Goal: Navigation & Orientation: Find specific page/section

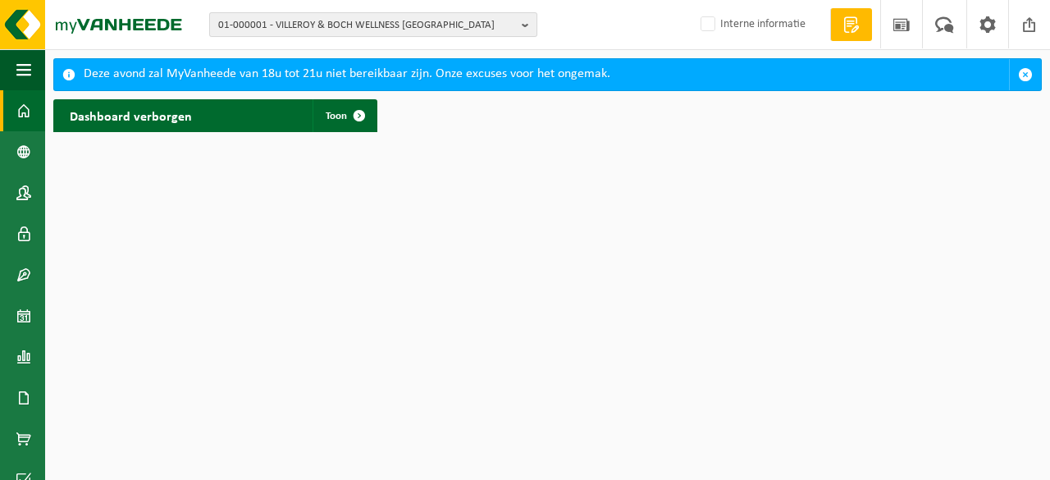
click at [331, 25] on span "01-000001 - VILLEROY & BOCH WELLNESS [GEOGRAPHIC_DATA]" at bounding box center [366, 25] width 297 height 25
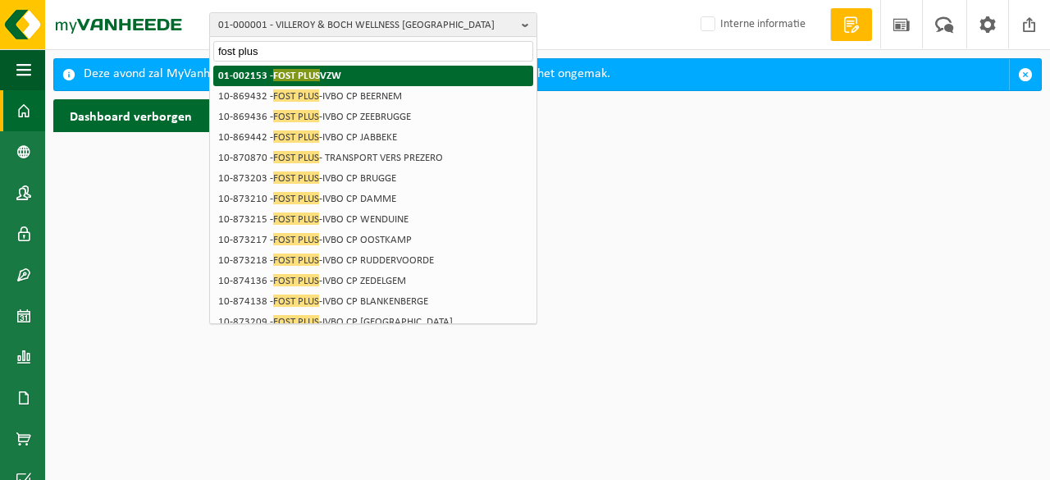
type input "fost plus"
click at [305, 71] on span "FOST PLUS" at bounding box center [296, 75] width 47 height 12
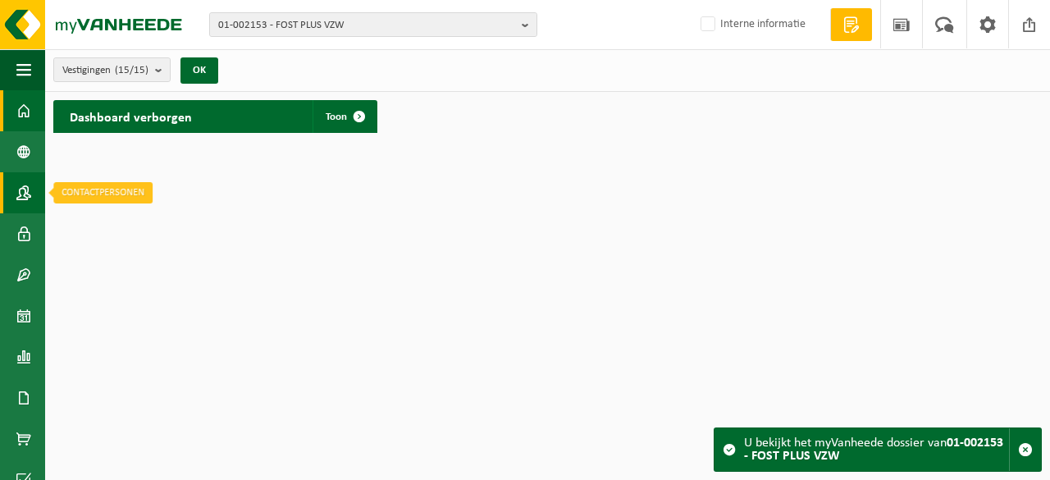
click at [20, 191] on span at bounding box center [23, 192] width 15 height 41
click at [356, 16] on span "01-002153 - FOST PLUS VZW" at bounding box center [366, 25] width 297 height 25
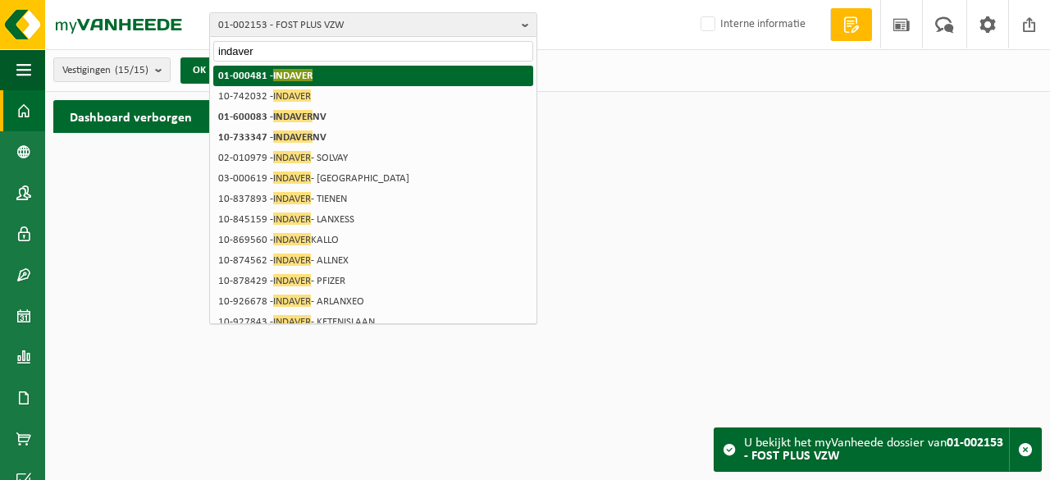
type input "indaver"
click at [312, 78] on li "01-000481 - INDAVER" at bounding box center [373, 76] width 320 height 20
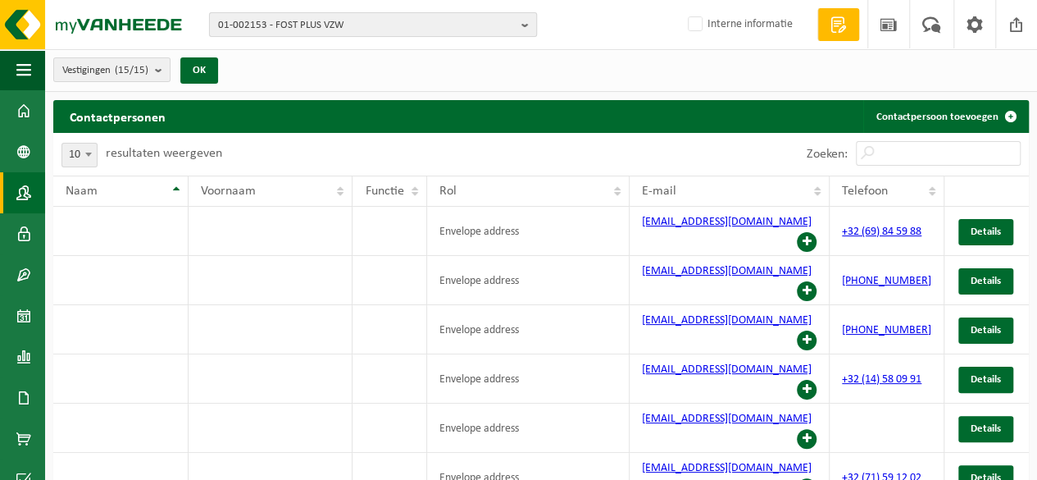
click at [321, 28] on span "01-002153 - FOST PLUS VZW" at bounding box center [366, 25] width 297 height 25
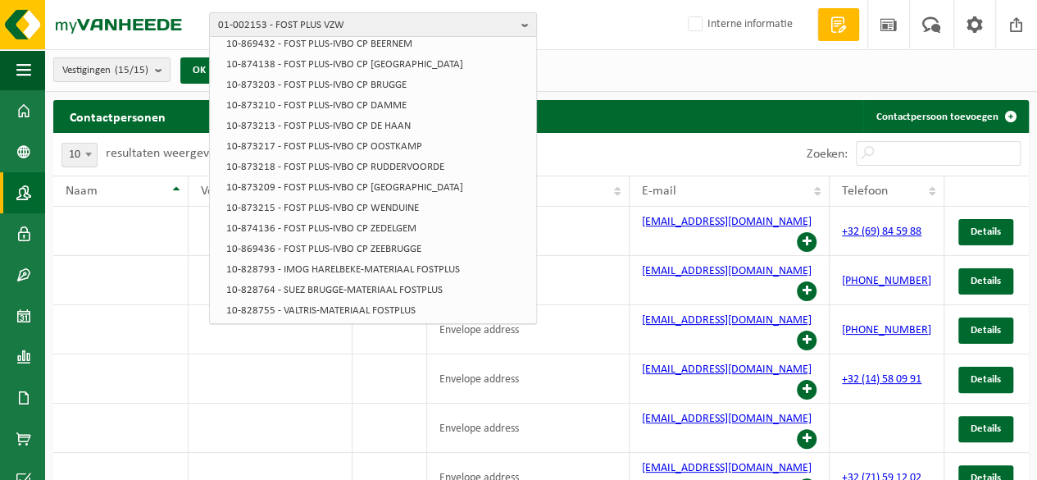
click at [588, 36] on div "01-002153 - FOST PLUS VZW 01-002153 - FOST PLUS VZW 10-869432 - FOST PLUS-IVBO …" at bounding box center [518, 25] width 1037 height 50
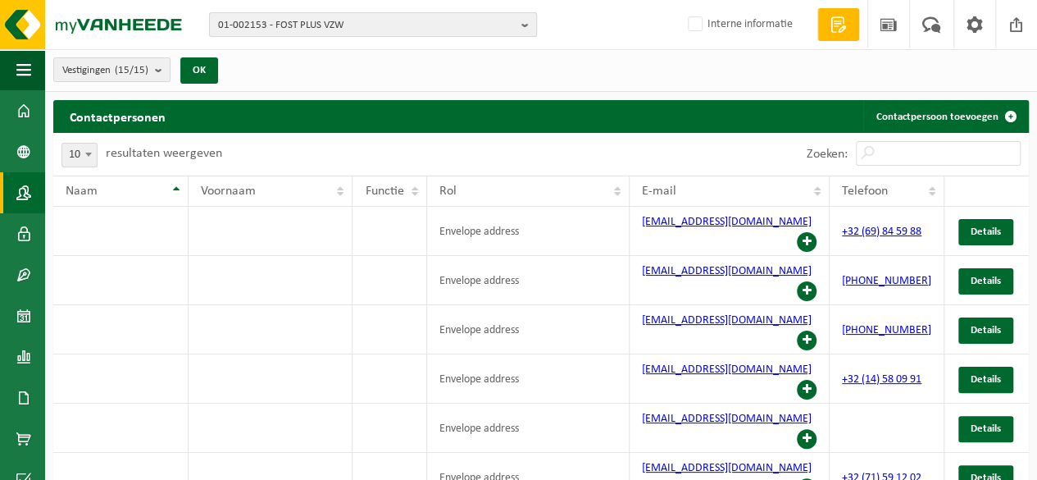
click at [289, 19] on span "01-002153 - FOST PLUS VZW" at bounding box center [366, 25] width 297 height 25
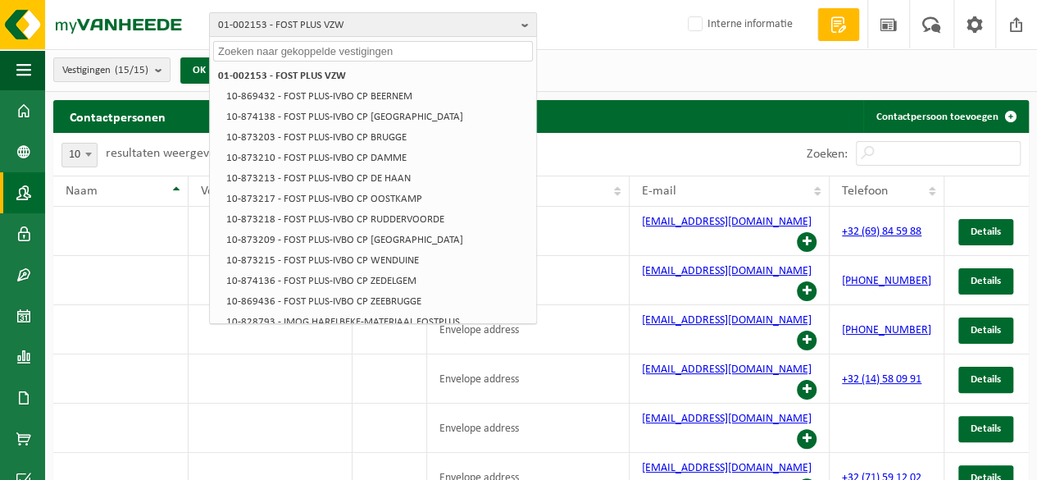
click at [718, 112] on div "Contactpersonen Contactpersoon toevoegen" at bounding box center [541, 116] width 976 height 33
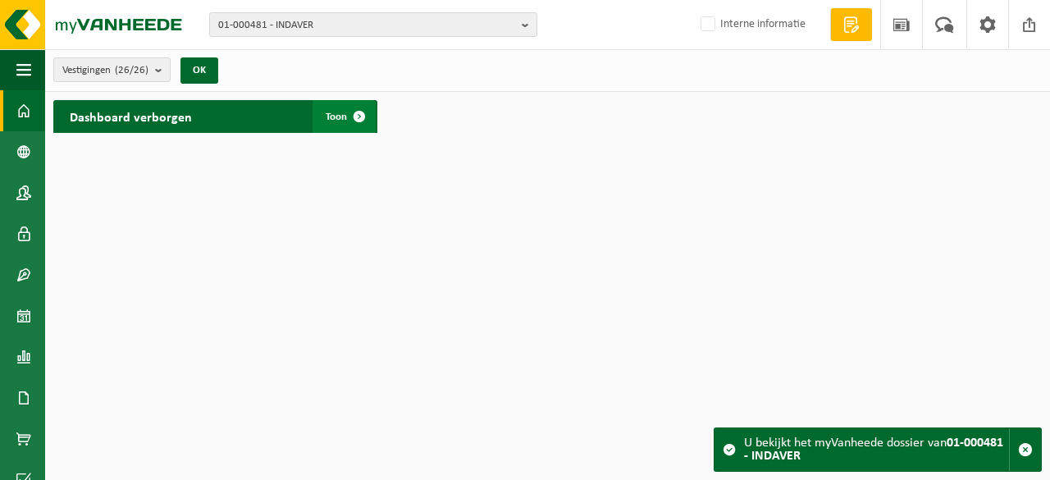
click at [343, 124] on span at bounding box center [359, 116] width 33 height 33
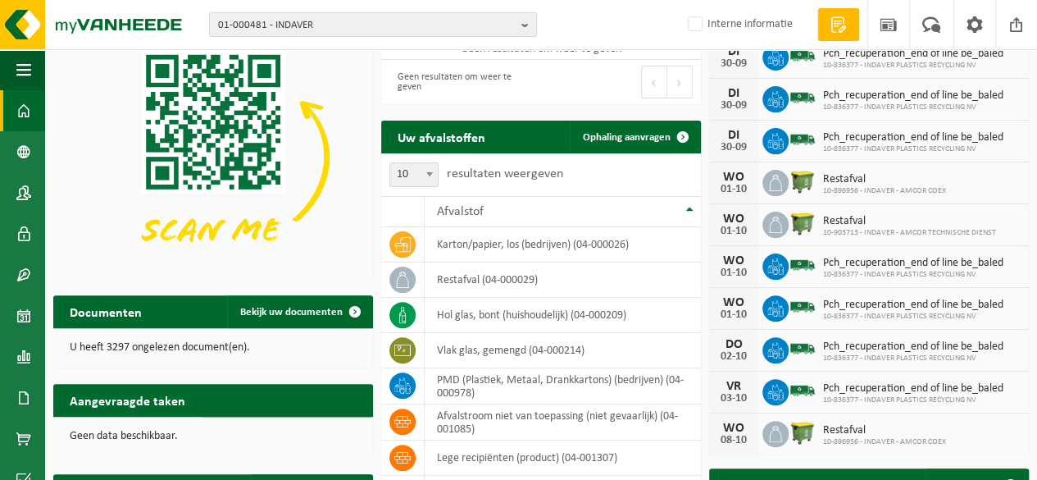
scroll to position [88, 0]
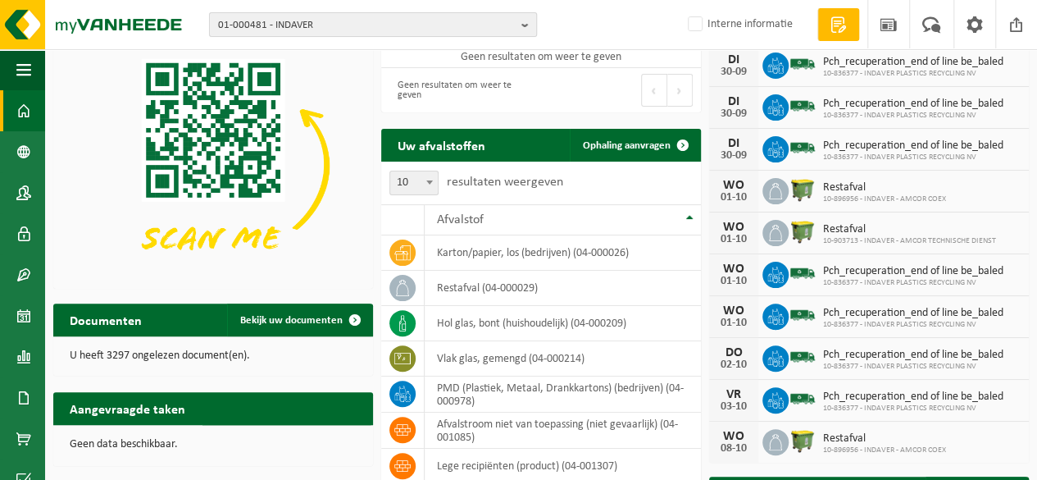
click at [320, 22] on span "01-000481 - INDAVER" at bounding box center [366, 25] width 297 height 25
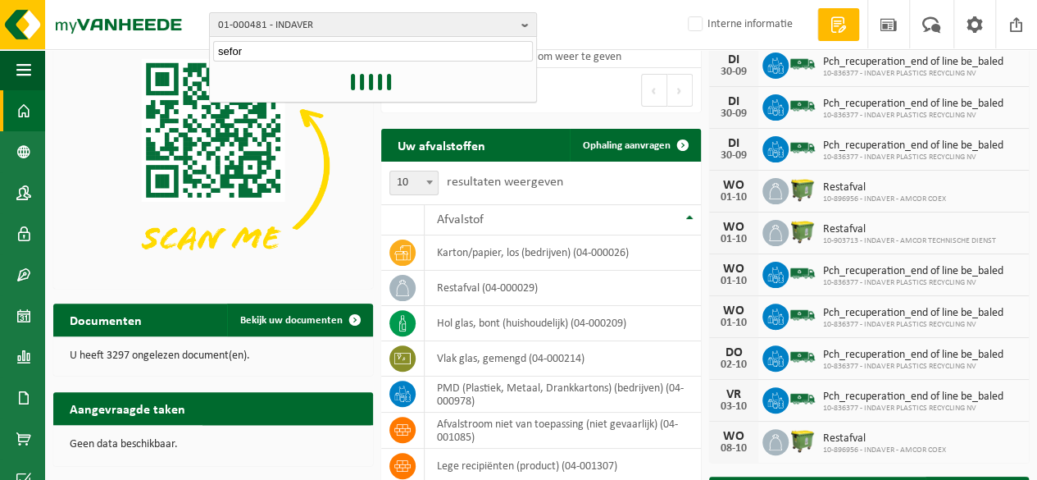
type input "sefora"
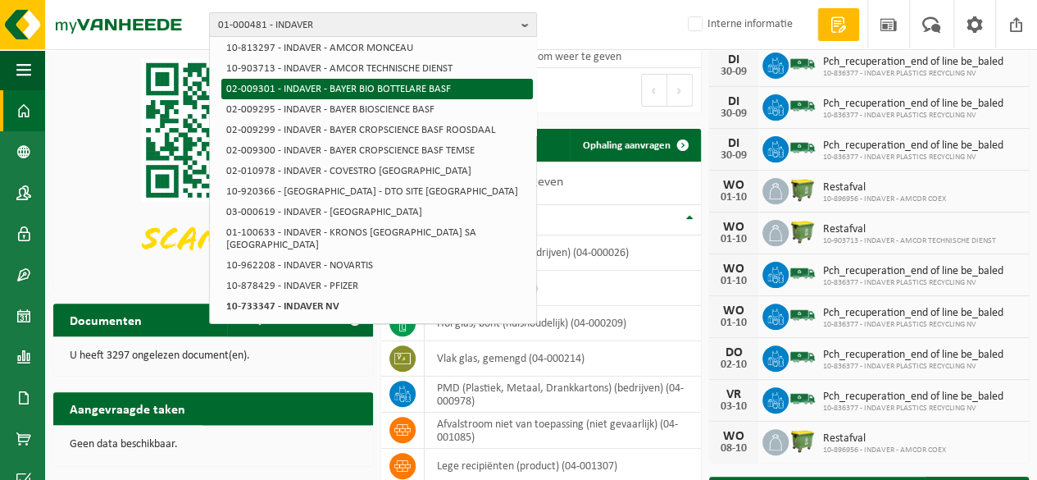
scroll to position [278, 0]
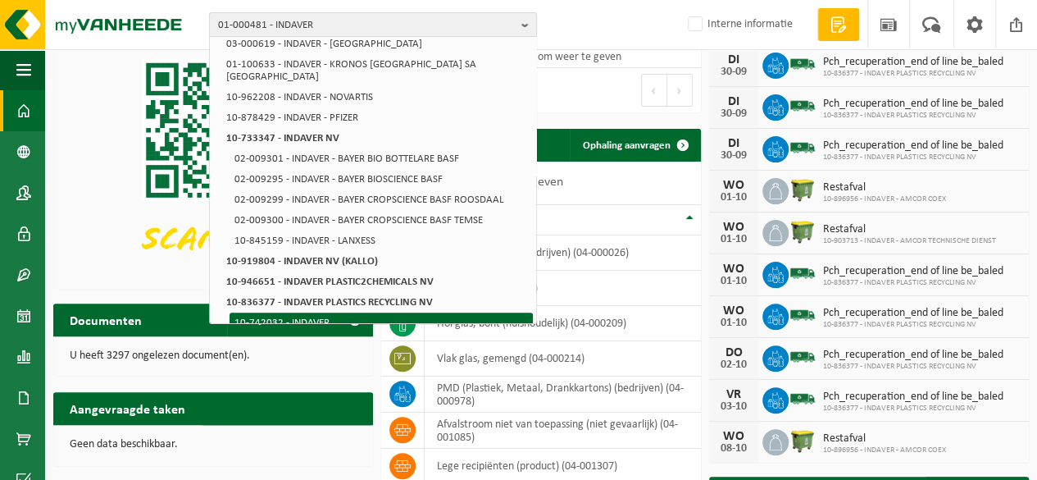
click at [326, 312] on li "10-742032 - INDAVER" at bounding box center [381, 322] width 303 height 20
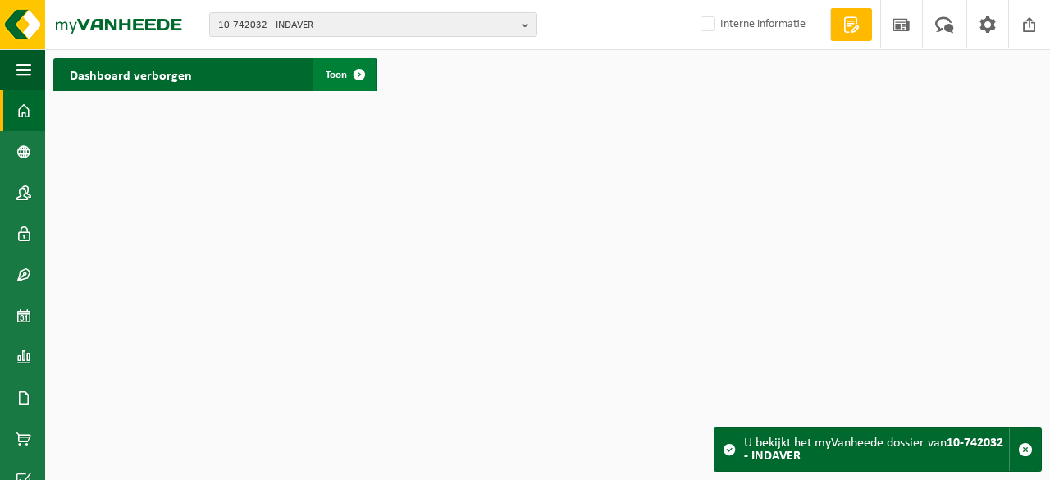
click at [338, 77] on span "Toon" at bounding box center [336, 75] width 21 height 11
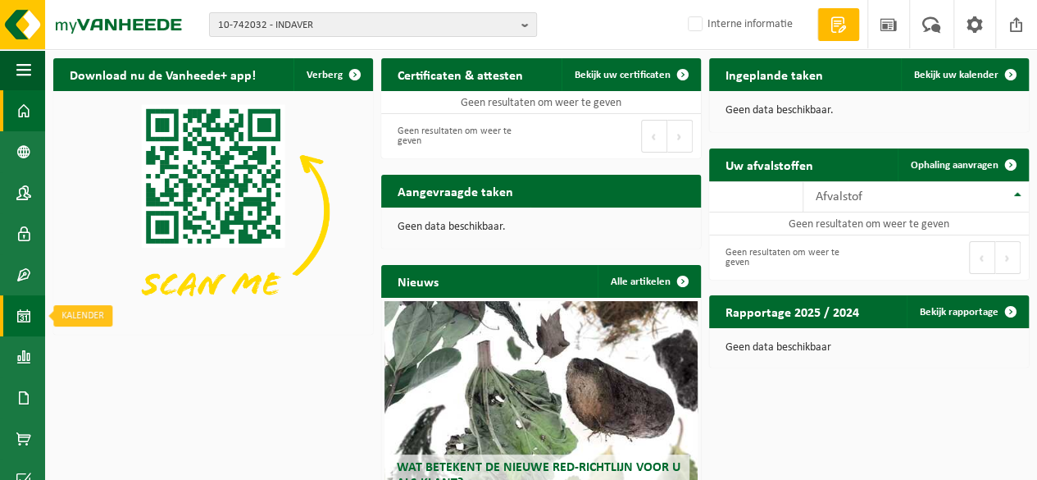
click at [23, 323] on span at bounding box center [23, 315] width 15 height 41
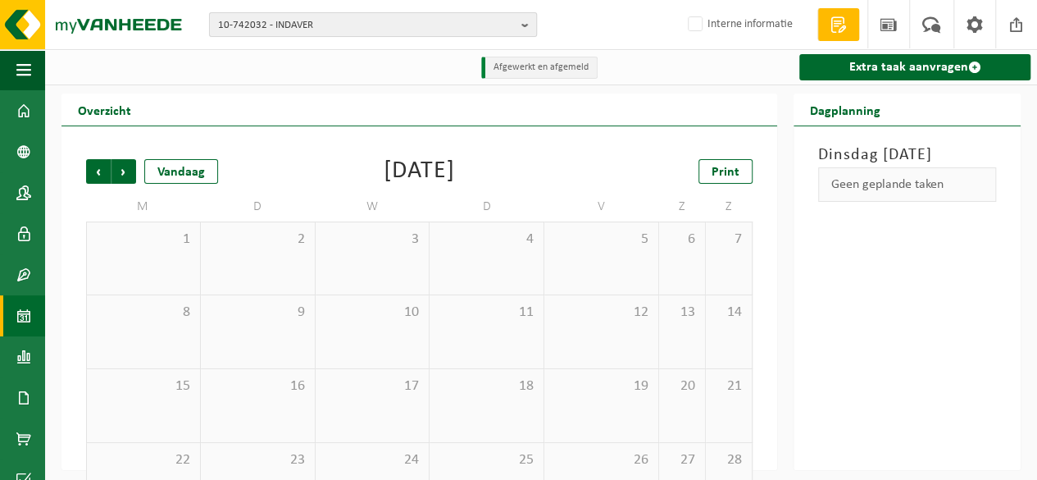
click at [317, 27] on span "10-742032 - INDAVER" at bounding box center [366, 25] width 297 height 25
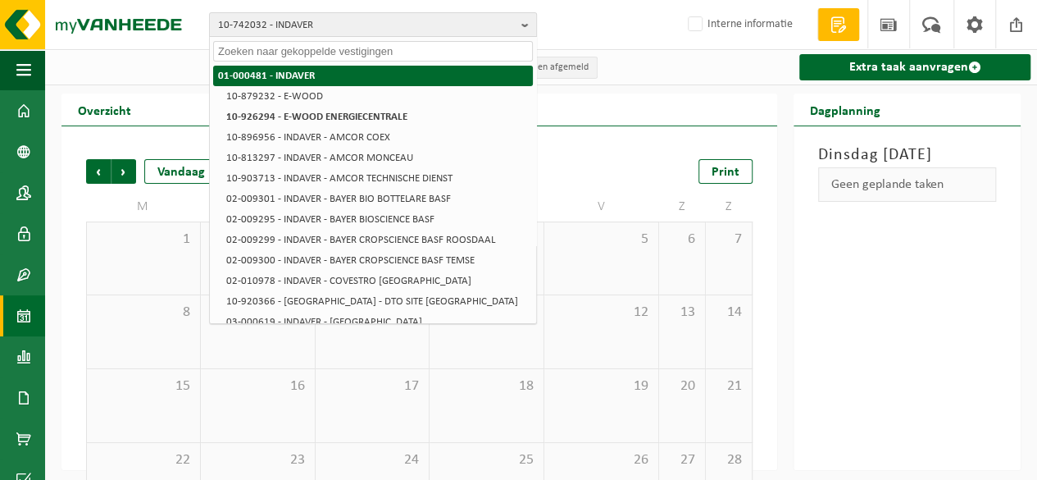
click at [305, 73] on strong "01-000481 - INDAVER" at bounding box center [266, 76] width 97 height 11
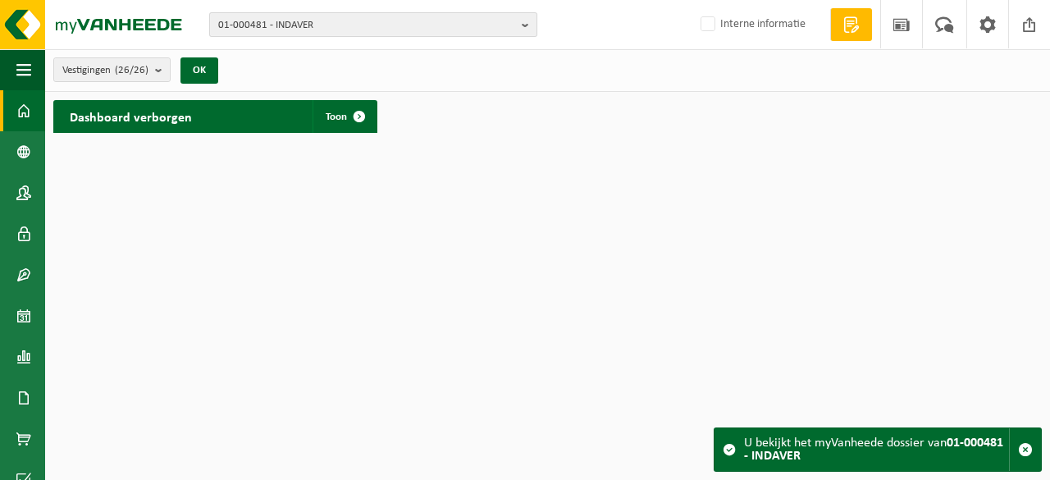
click at [277, 27] on span "01-000481 - INDAVER" at bounding box center [366, 25] width 297 height 25
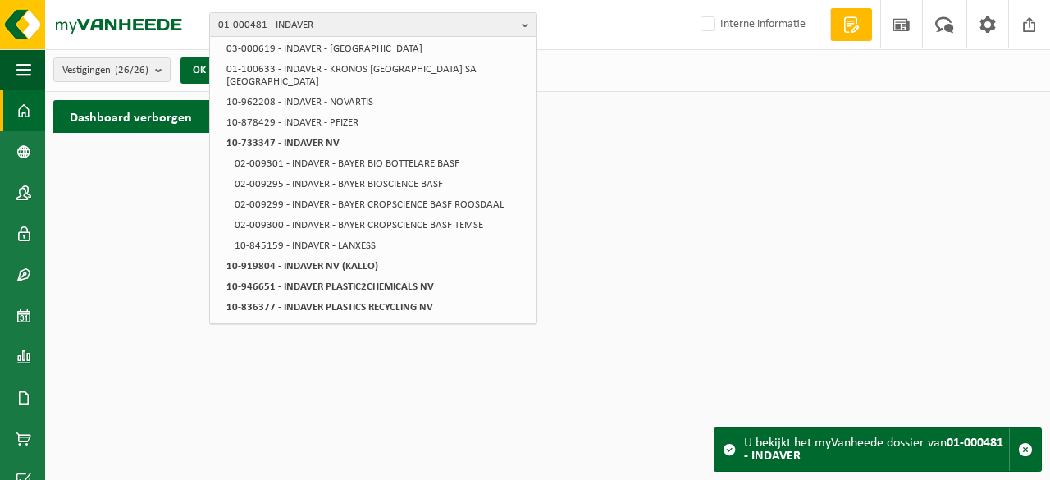
scroll to position [278, 0]
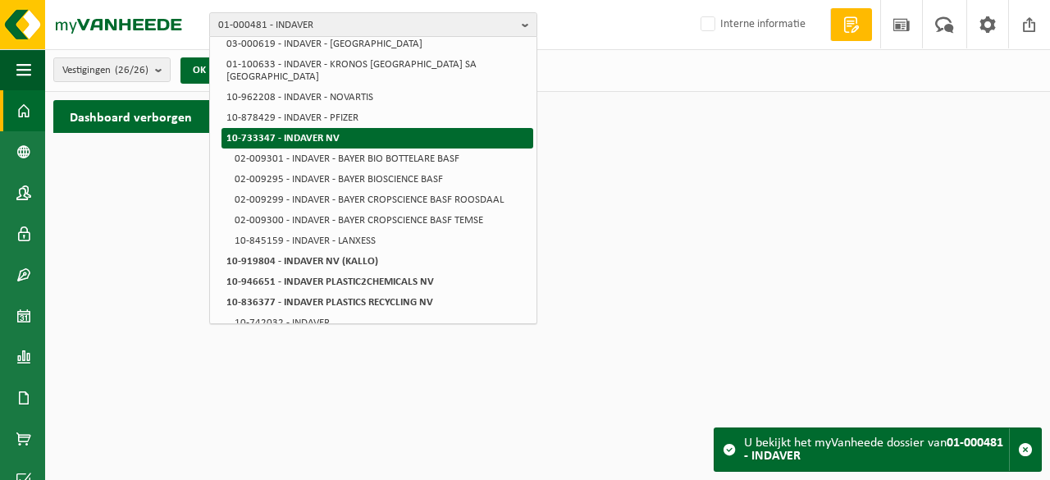
click at [305, 133] on strong "10-733347 - INDAVER NV" at bounding box center [282, 138] width 113 height 11
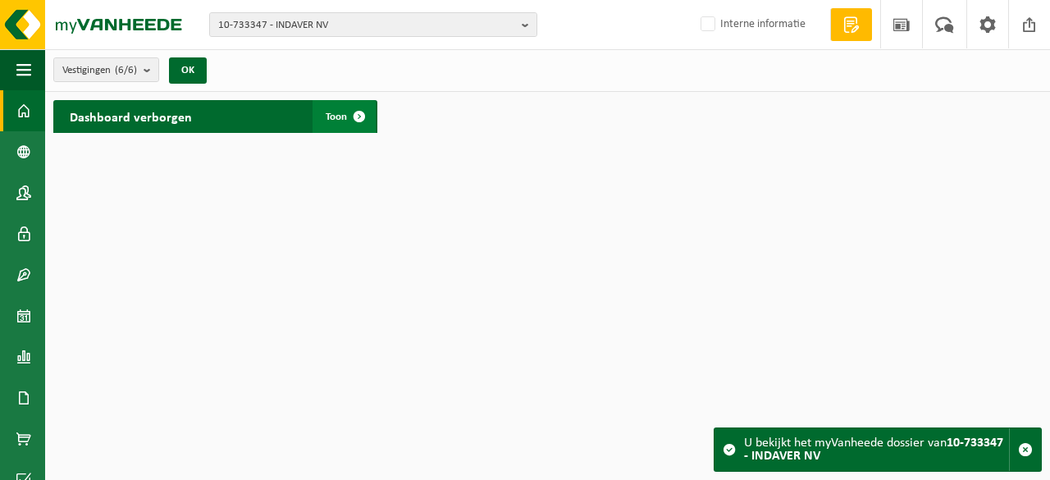
click at [353, 118] on span at bounding box center [359, 116] width 33 height 33
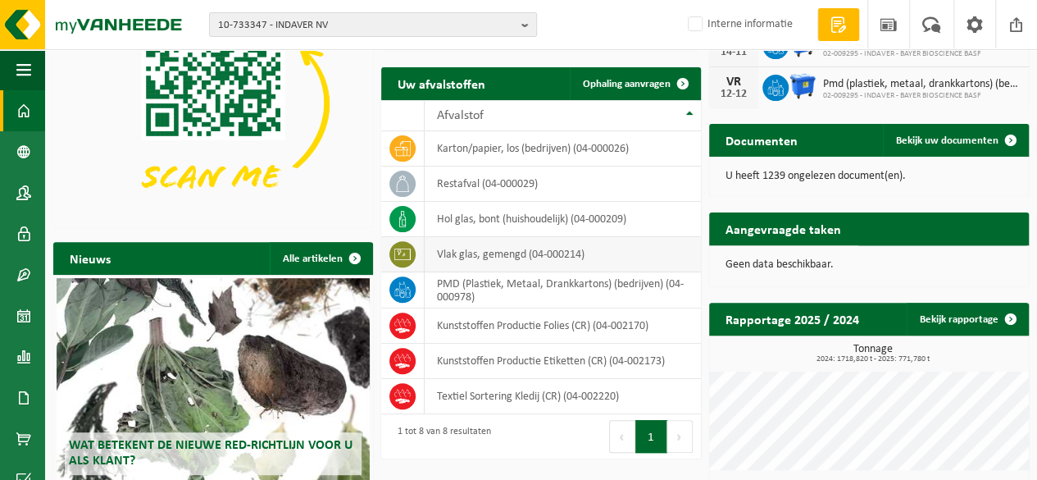
scroll to position [164, 0]
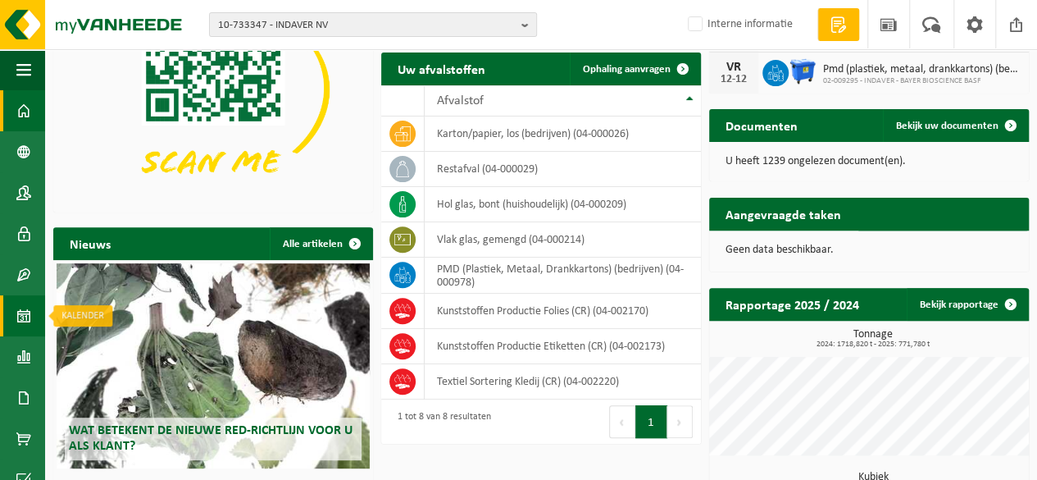
click at [33, 318] on link "Kalender" at bounding box center [22, 315] width 45 height 41
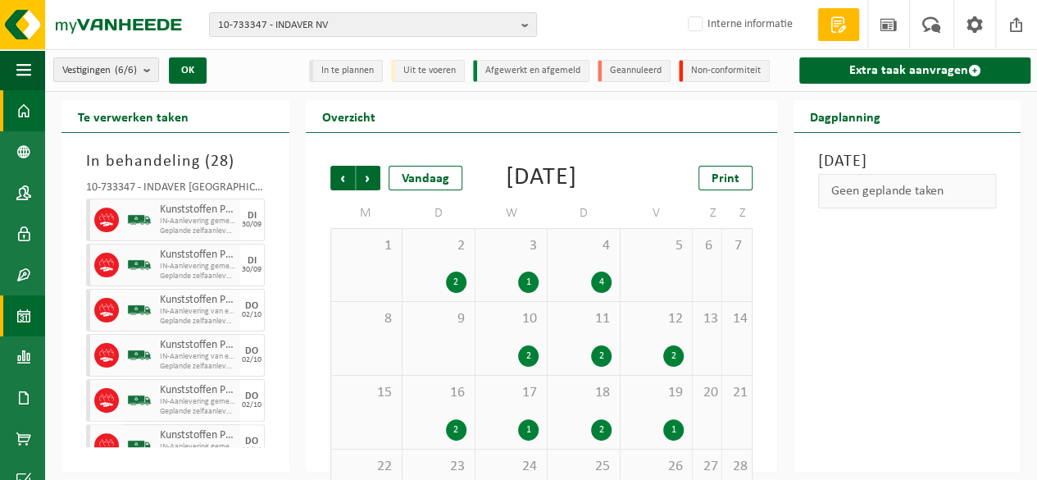
click at [33, 117] on link "Dashboard" at bounding box center [22, 110] width 45 height 41
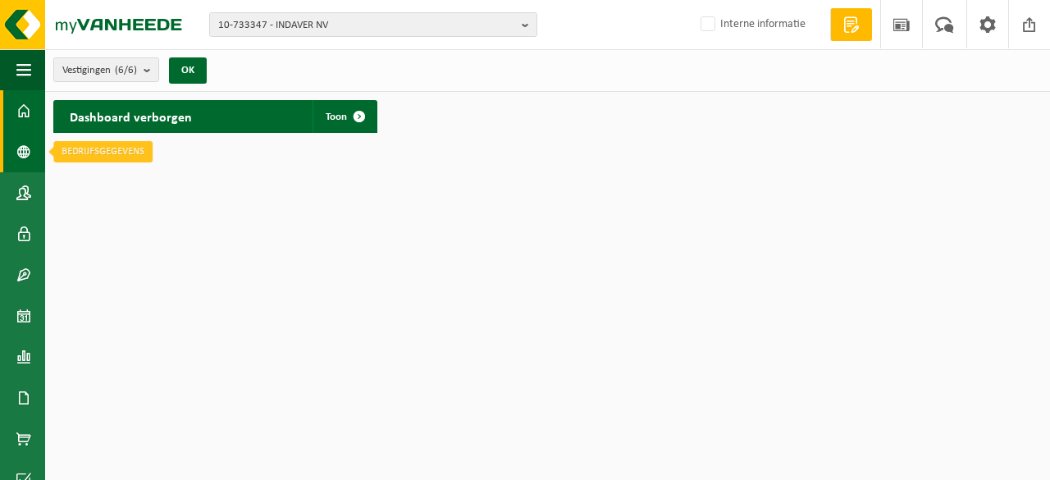
click at [28, 143] on span at bounding box center [23, 151] width 15 height 41
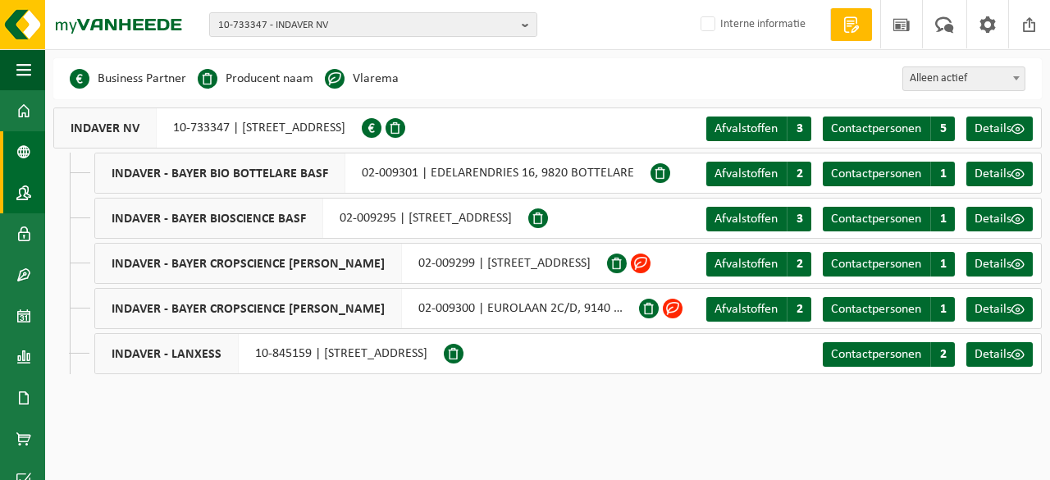
click at [26, 193] on span at bounding box center [23, 192] width 15 height 41
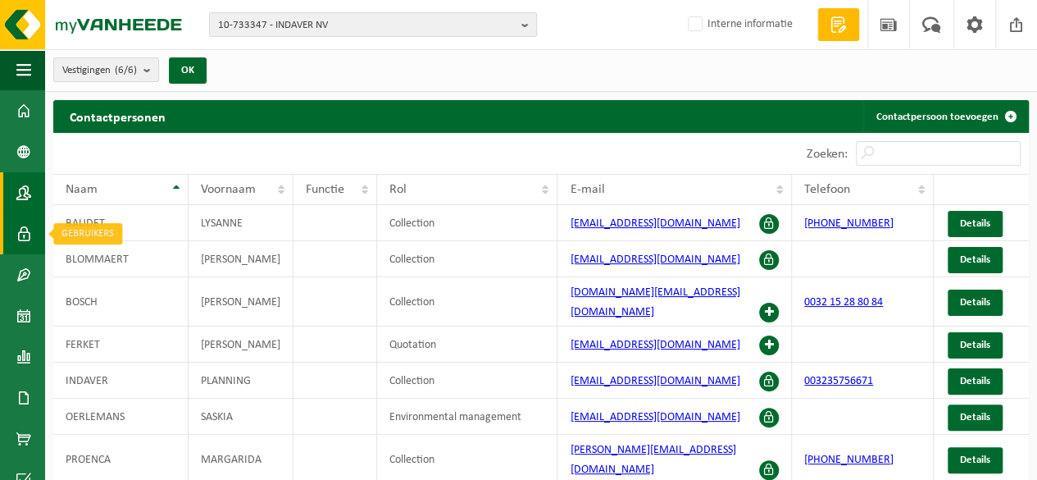
click at [24, 230] on span at bounding box center [23, 233] width 15 height 41
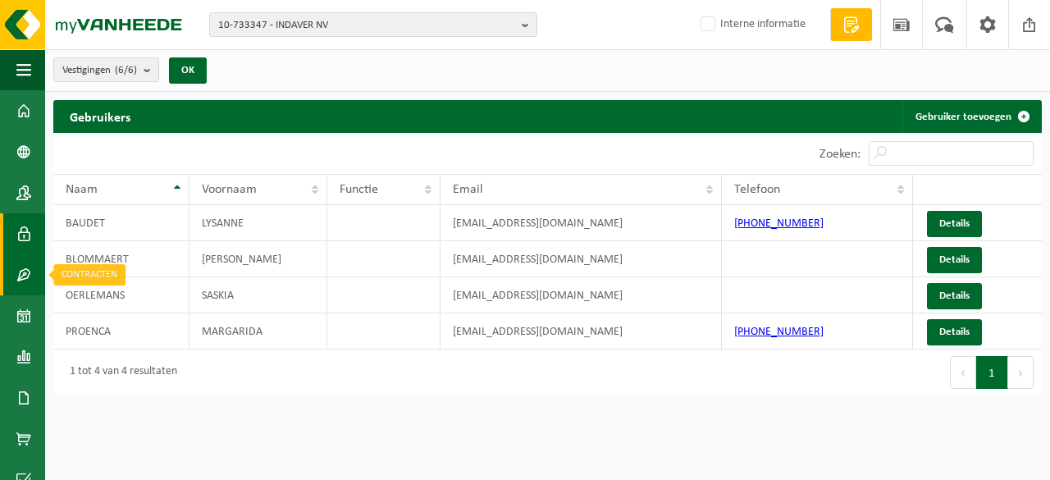
click at [39, 276] on link "Contracten" at bounding box center [22, 274] width 45 height 41
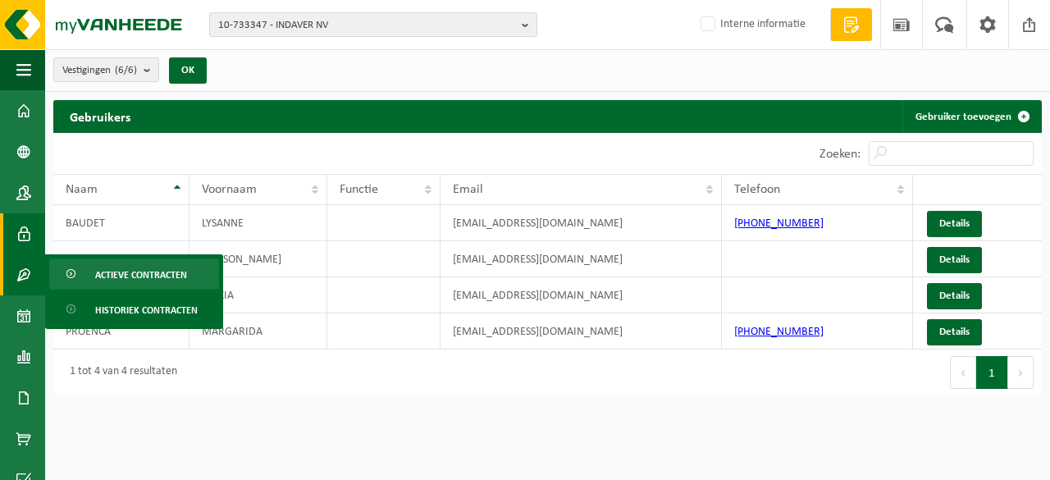
click at [134, 276] on span "Actieve contracten" at bounding box center [141, 274] width 92 height 31
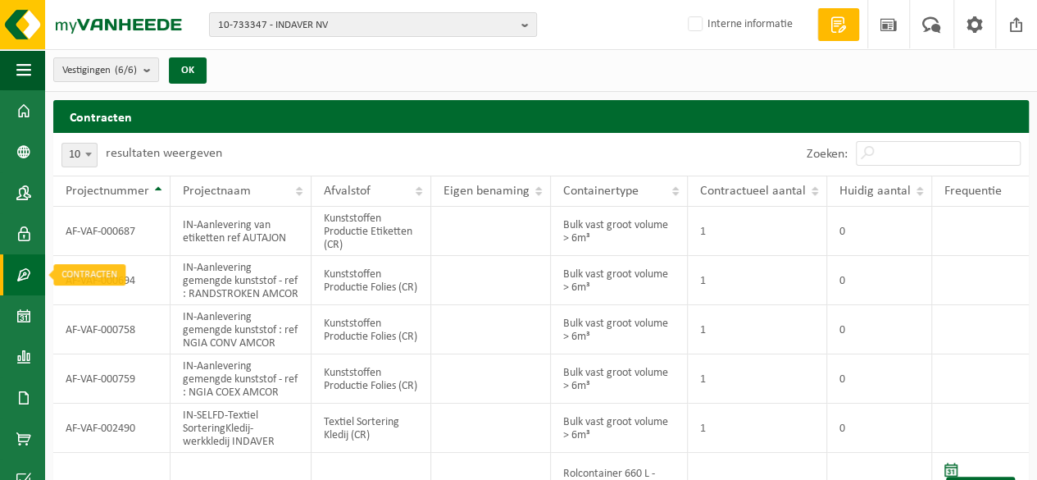
click at [20, 278] on span at bounding box center [23, 274] width 15 height 41
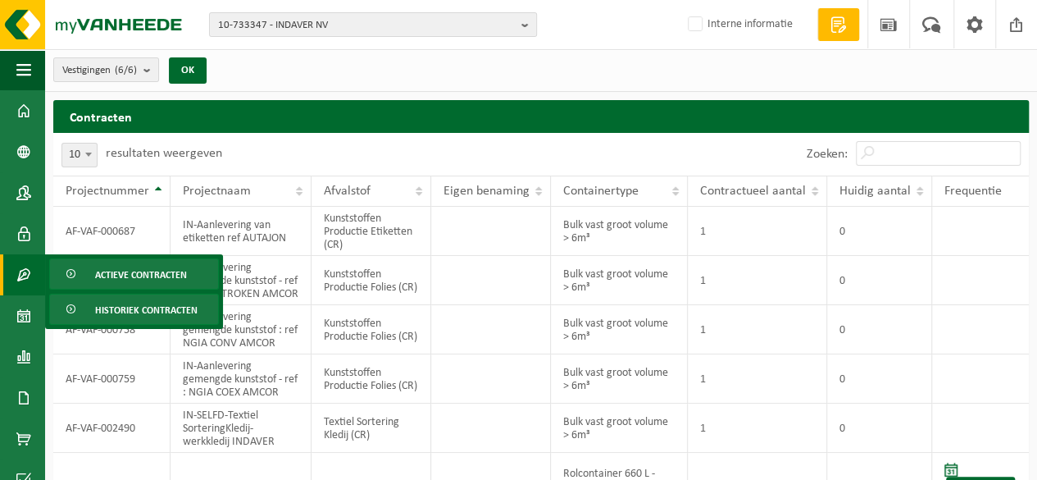
click at [107, 308] on span "Historiek contracten" at bounding box center [146, 309] width 102 height 31
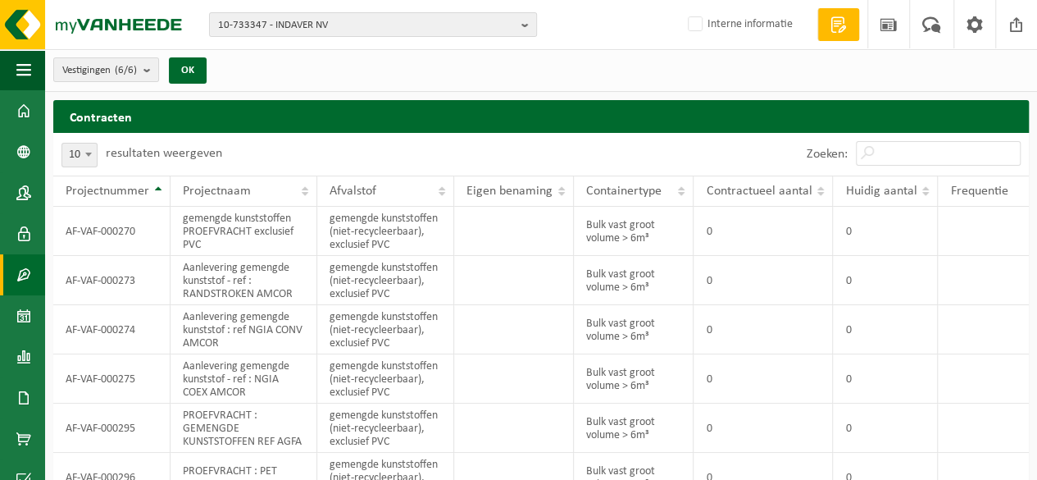
click at [26, 269] on span at bounding box center [23, 274] width 15 height 41
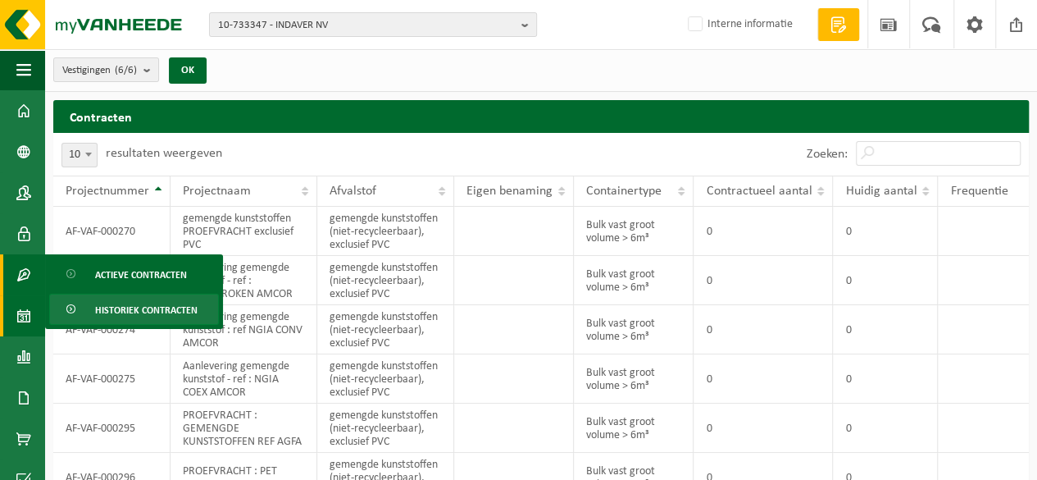
click at [28, 325] on span at bounding box center [23, 315] width 15 height 41
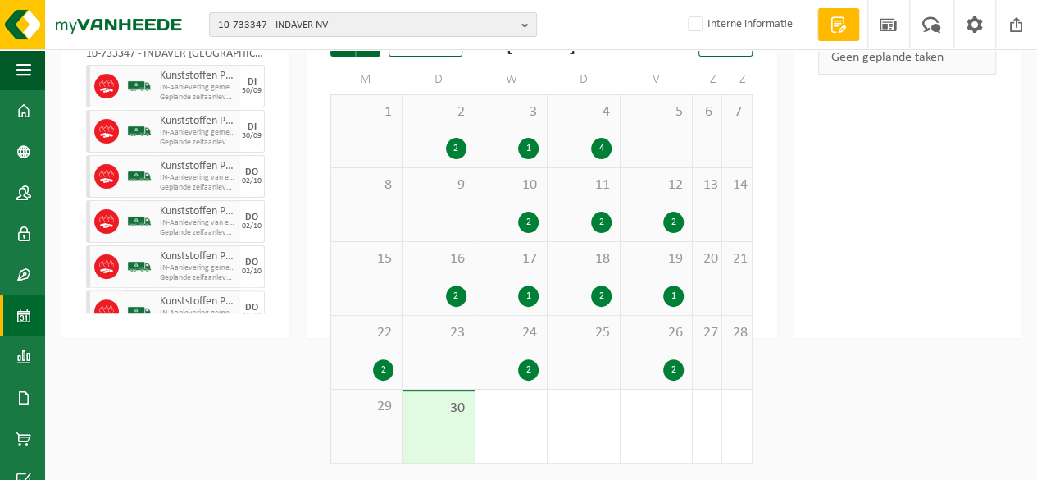
scroll to position [157, 0]
click at [26, 388] on span at bounding box center [23, 397] width 15 height 41
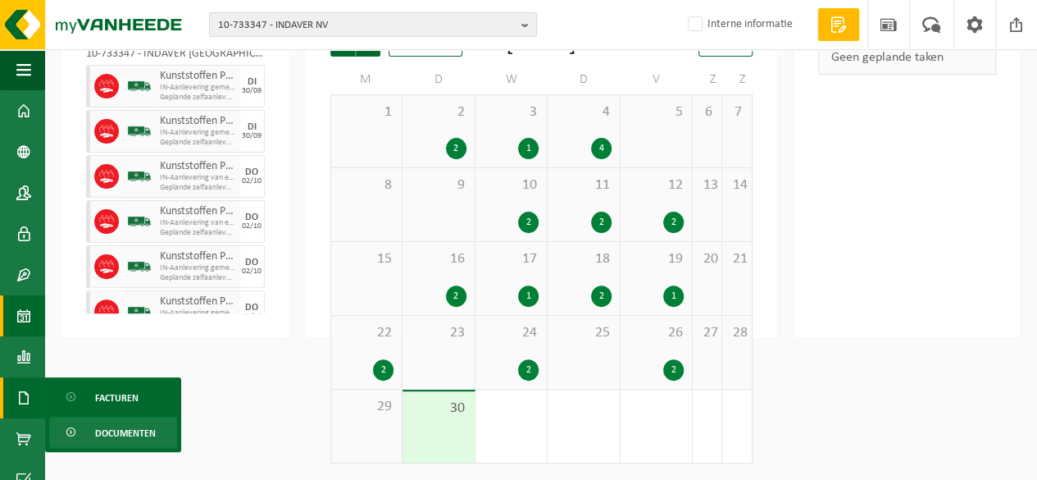
click at [123, 430] on span "Documenten" at bounding box center [125, 432] width 61 height 31
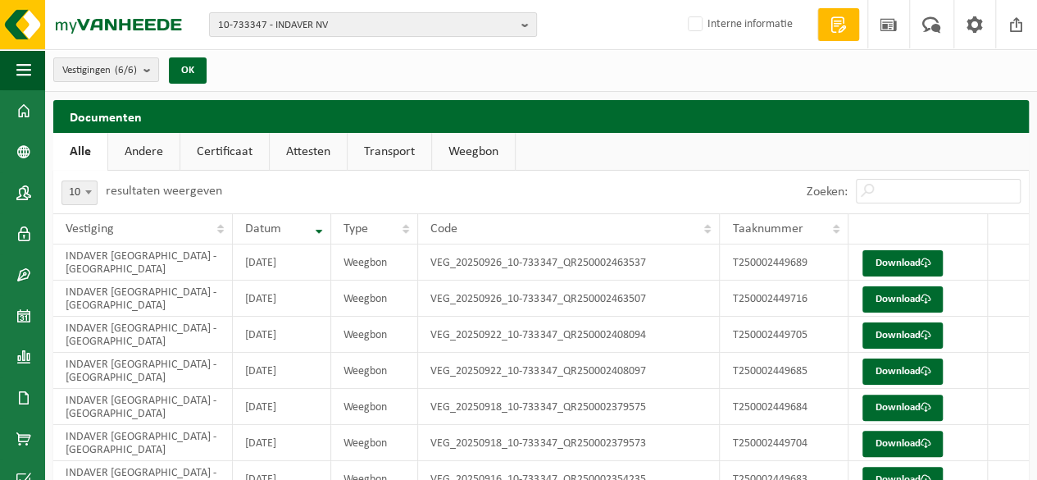
click at [238, 149] on link "Certificaat" at bounding box center [224, 152] width 89 height 38
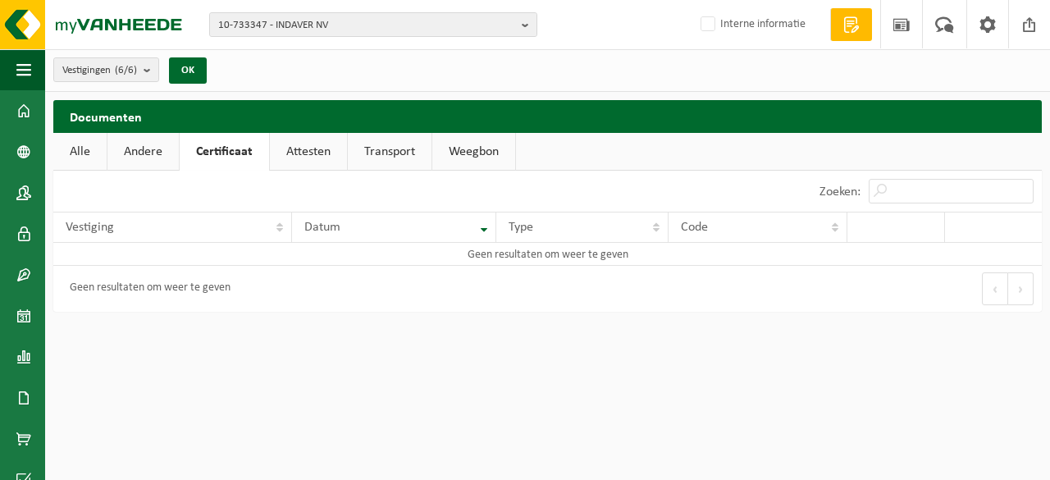
click at [151, 148] on link "Andere" at bounding box center [142, 152] width 71 height 38
click at [74, 153] on link "Alle" at bounding box center [79, 152] width 53 height 38
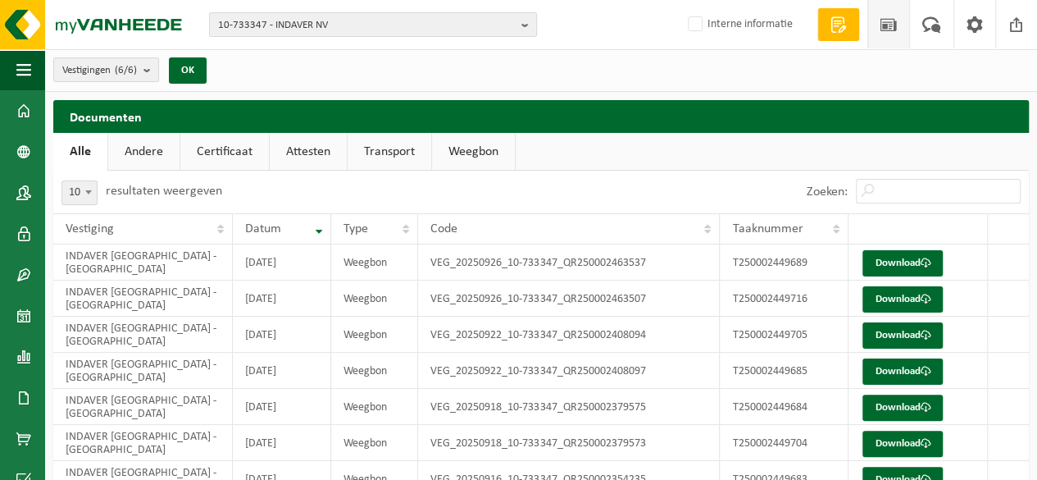
click at [886, 19] on span at bounding box center [889, 24] width 25 height 48
click at [253, 30] on span "10-733347 - INDAVER NV" at bounding box center [366, 25] width 297 height 25
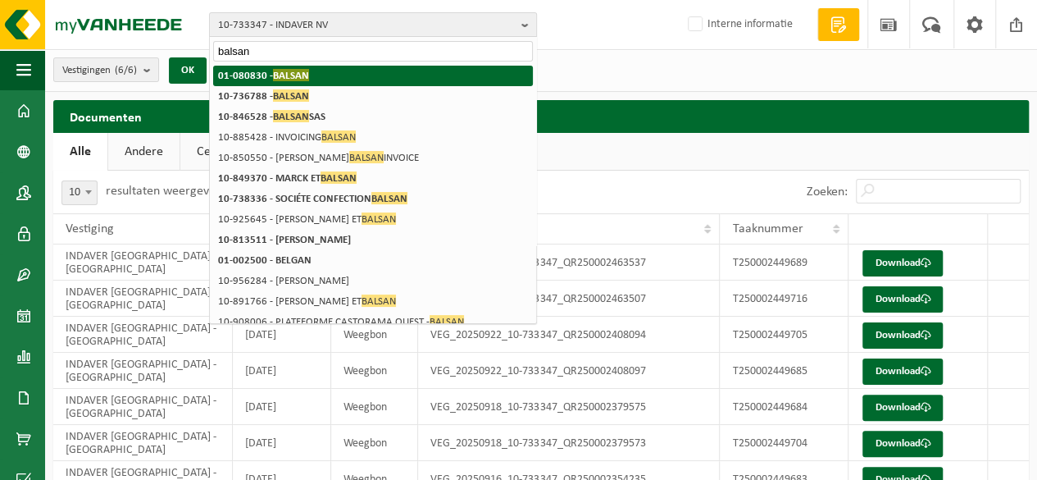
type input "balsan"
click at [279, 71] on span "BALSAN" at bounding box center [291, 75] width 36 height 12
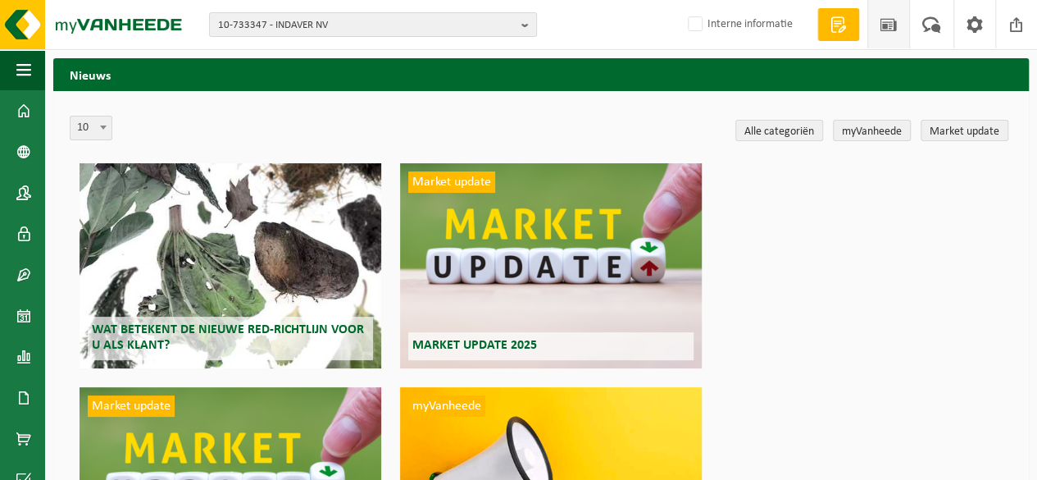
click at [838, 27] on span at bounding box center [839, 24] width 25 height 16
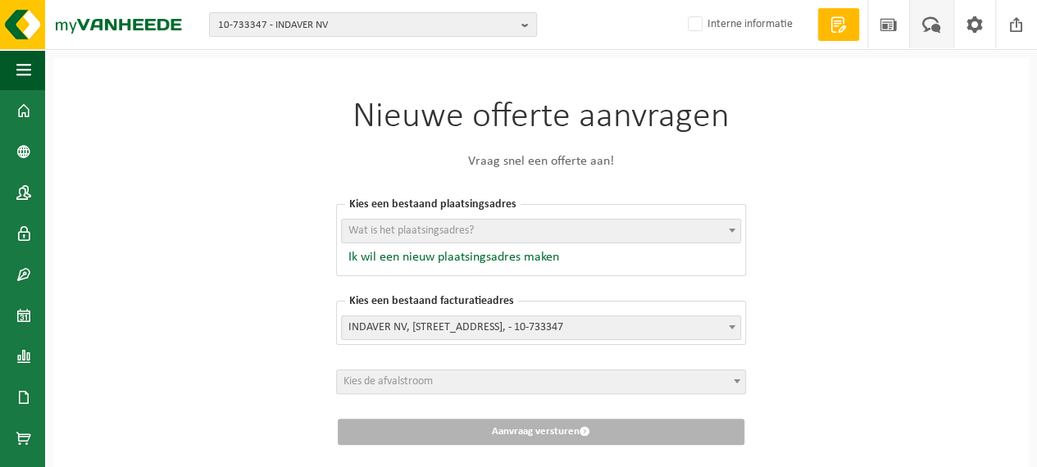
click at [930, 22] on span at bounding box center [931, 24] width 27 height 48
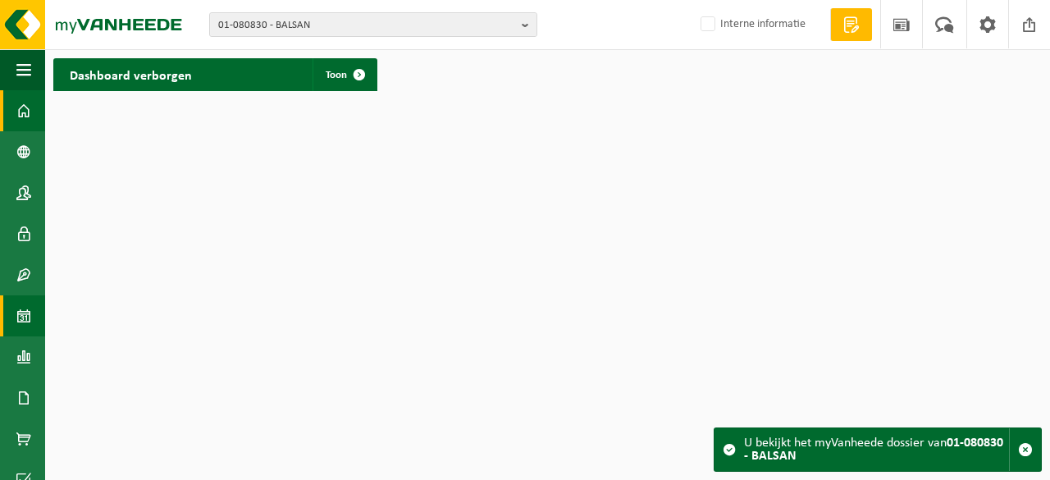
click at [25, 319] on span at bounding box center [23, 315] width 15 height 41
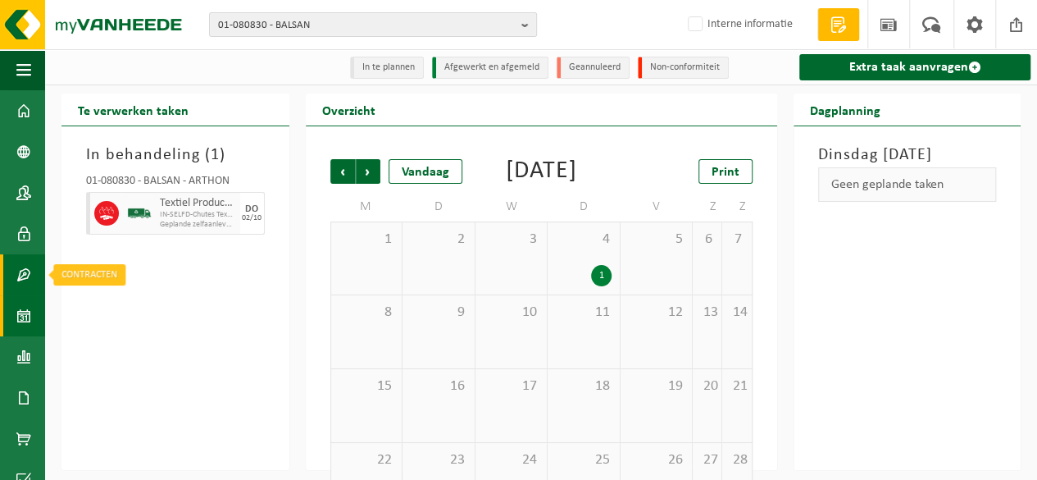
click at [20, 266] on span at bounding box center [23, 274] width 15 height 41
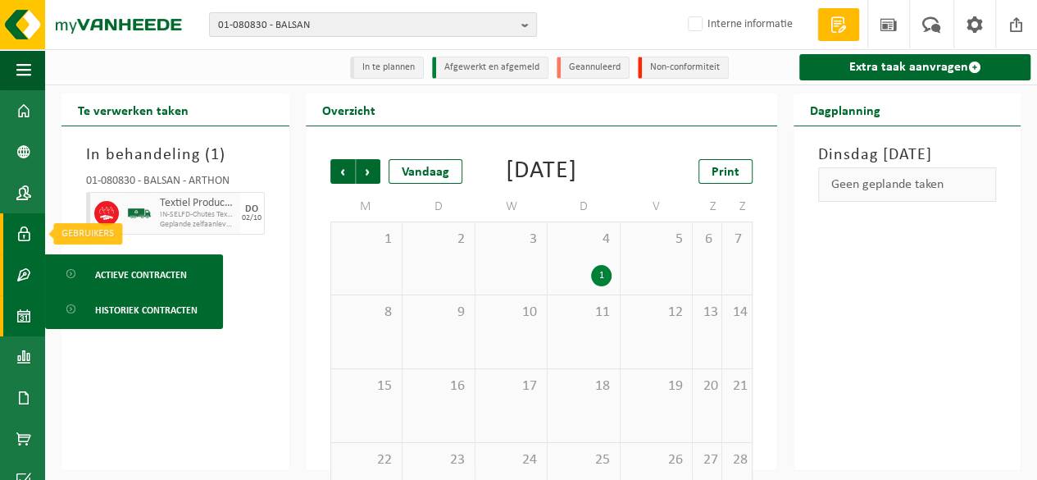
click at [20, 235] on span at bounding box center [23, 233] width 15 height 41
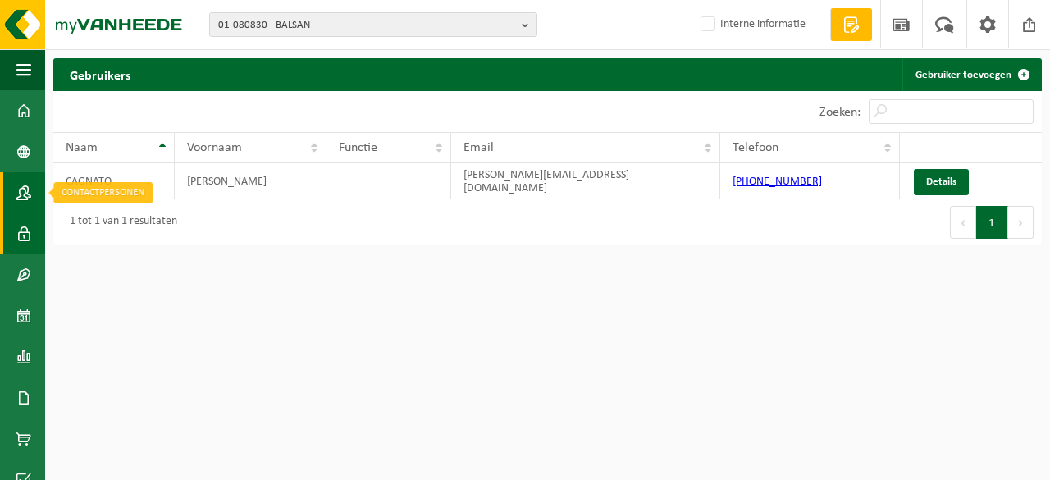
click at [24, 197] on span at bounding box center [23, 192] width 15 height 41
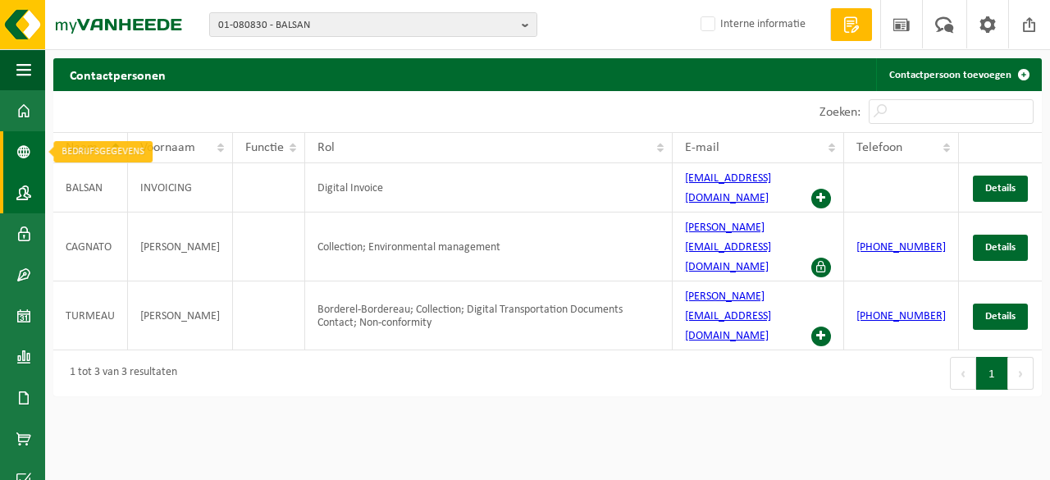
click at [21, 152] on span at bounding box center [23, 151] width 15 height 41
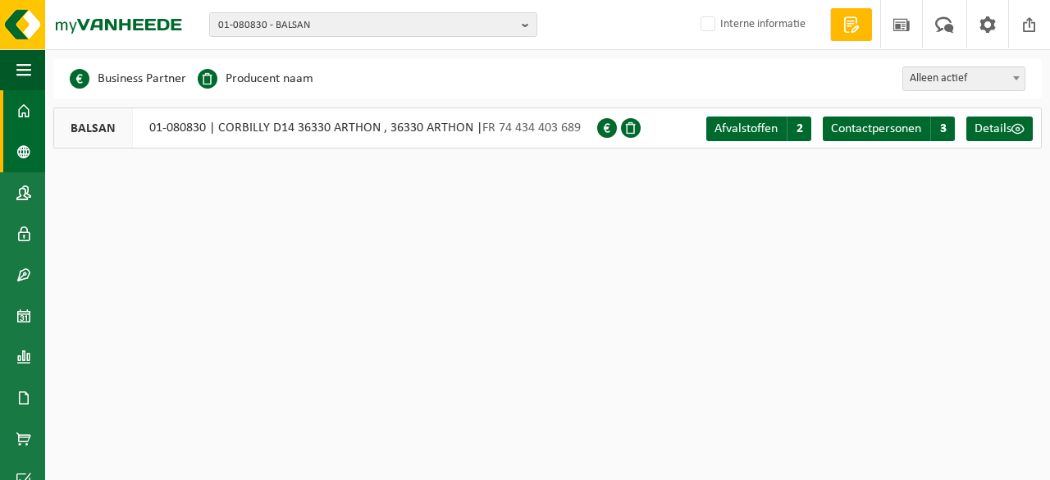
click at [26, 115] on span at bounding box center [23, 110] width 15 height 41
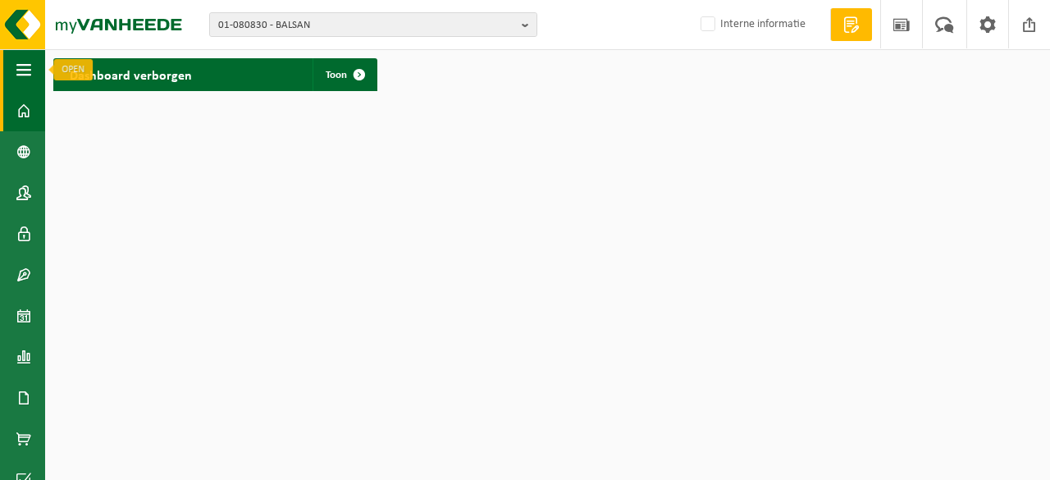
click at [21, 79] on span "button" at bounding box center [23, 69] width 15 height 41
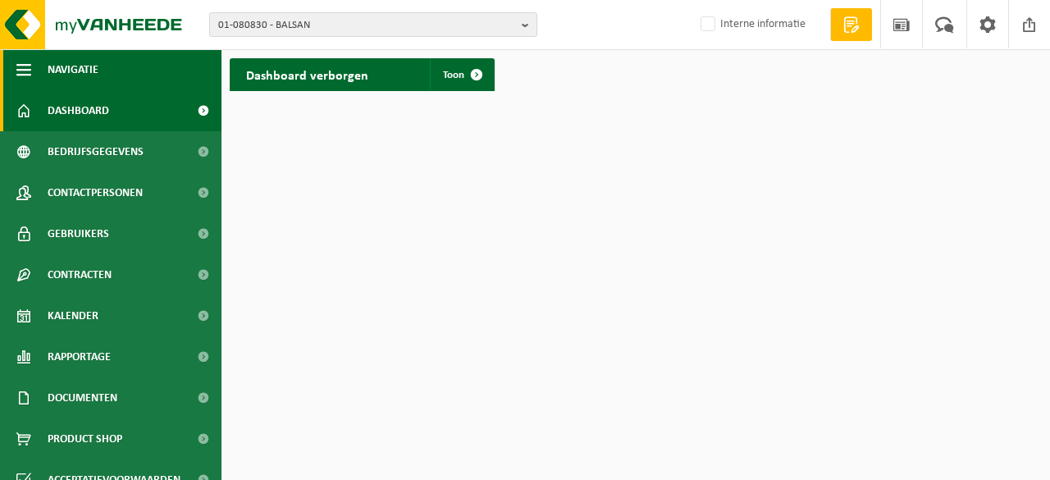
click at [22, 79] on span "button" at bounding box center [23, 69] width 15 height 41
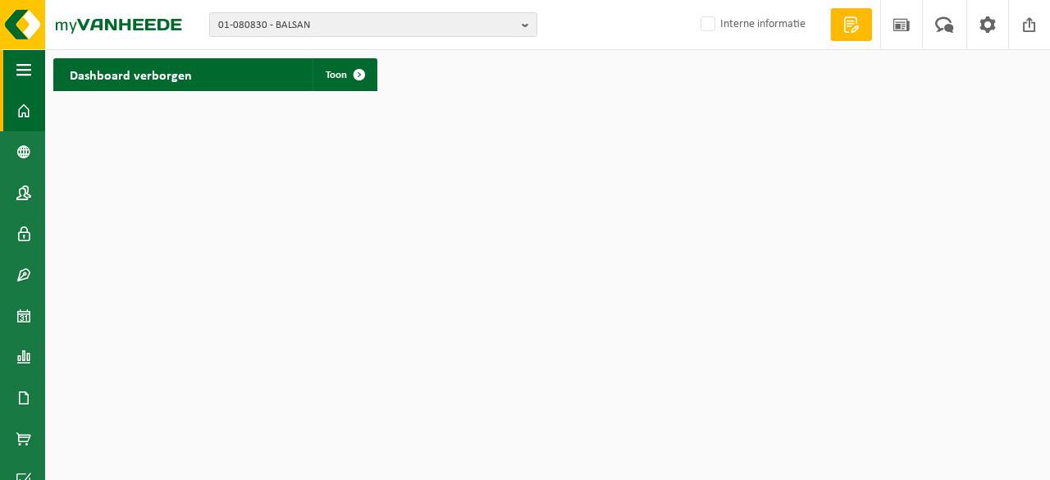
click at [22, 80] on span "button" at bounding box center [23, 69] width 15 height 41
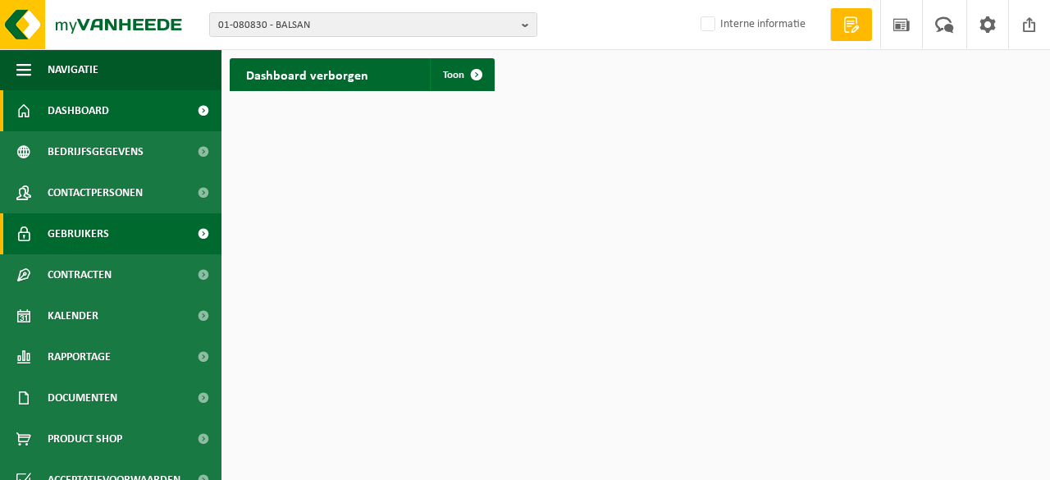
scroll to position [102, 0]
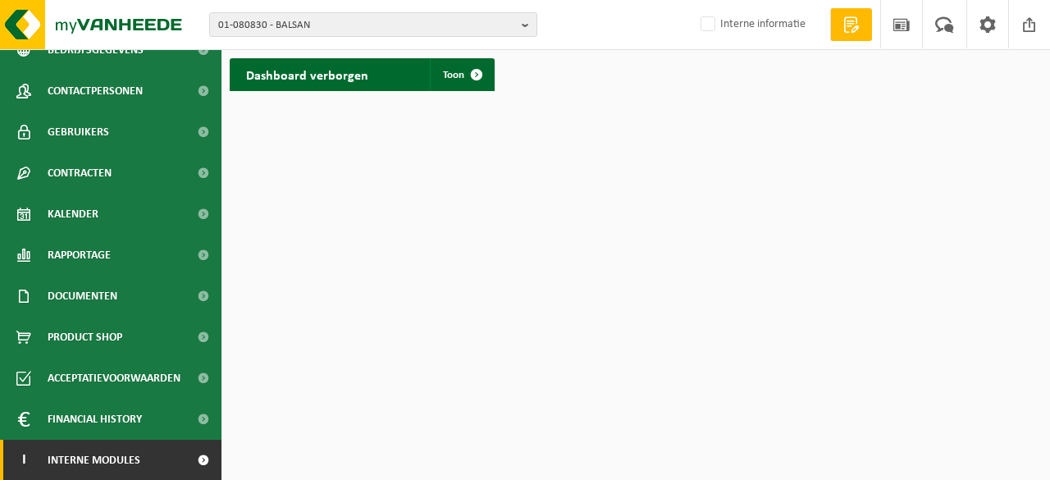
click at [146, 457] on link "I Interne modules" at bounding box center [110, 459] width 221 height 41
click at [189, 459] on span at bounding box center [202, 459] width 37 height 41
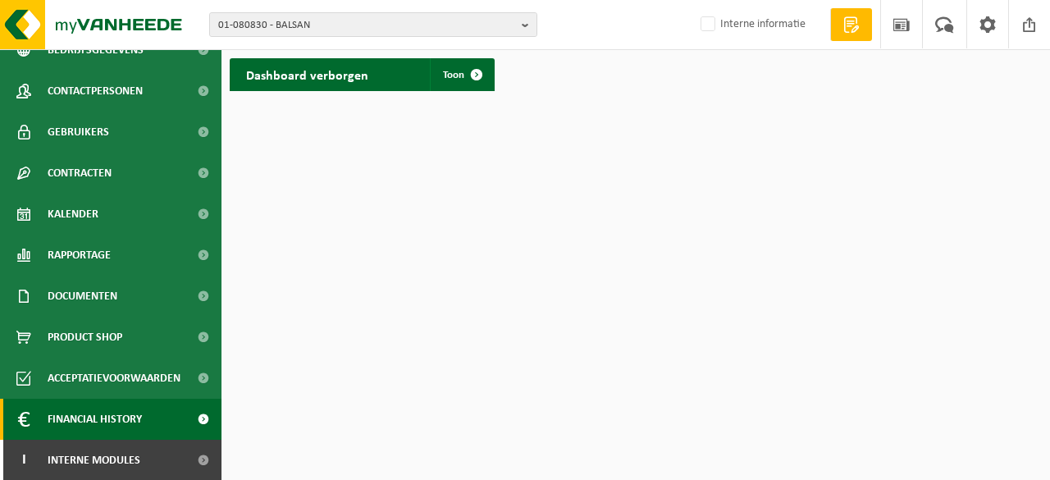
click at [187, 421] on span at bounding box center [202, 419] width 37 height 41
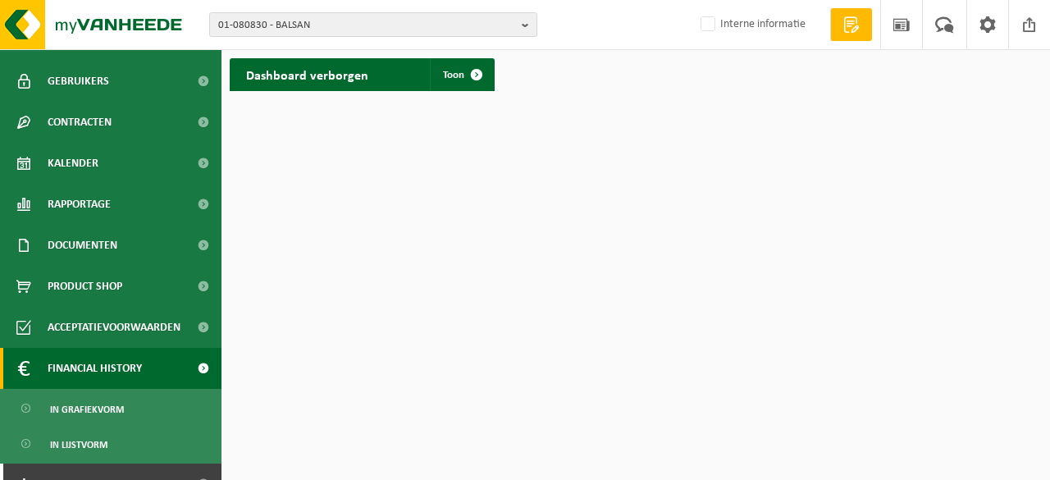
scroll to position [177, 0]
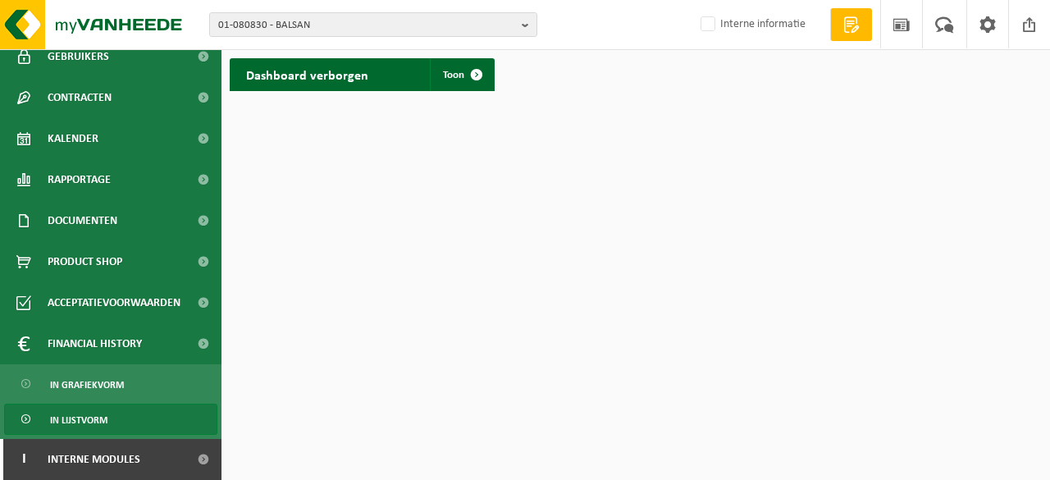
click at [139, 416] on link "In lijstvorm" at bounding box center [110, 418] width 213 height 31
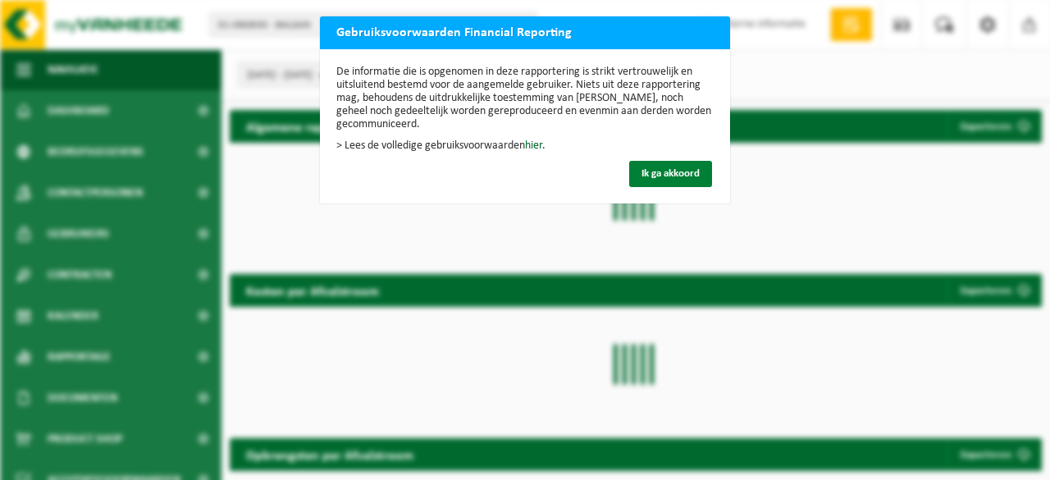
click at [680, 175] on span "Ik ga akkoord" at bounding box center [670, 173] width 58 height 11
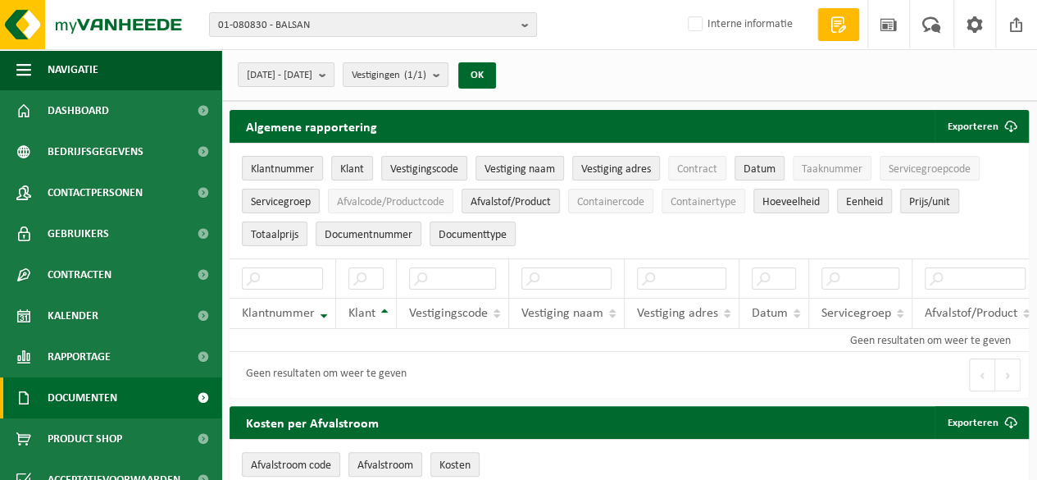
click at [136, 390] on link "Documenten" at bounding box center [110, 397] width 221 height 41
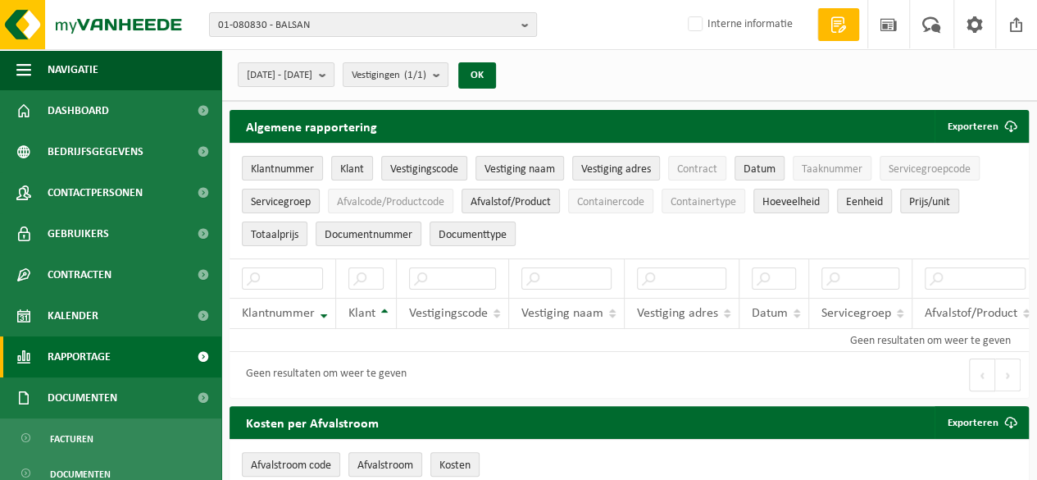
click at [153, 360] on link "Rapportage" at bounding box center [110, 356] width 221 height 41
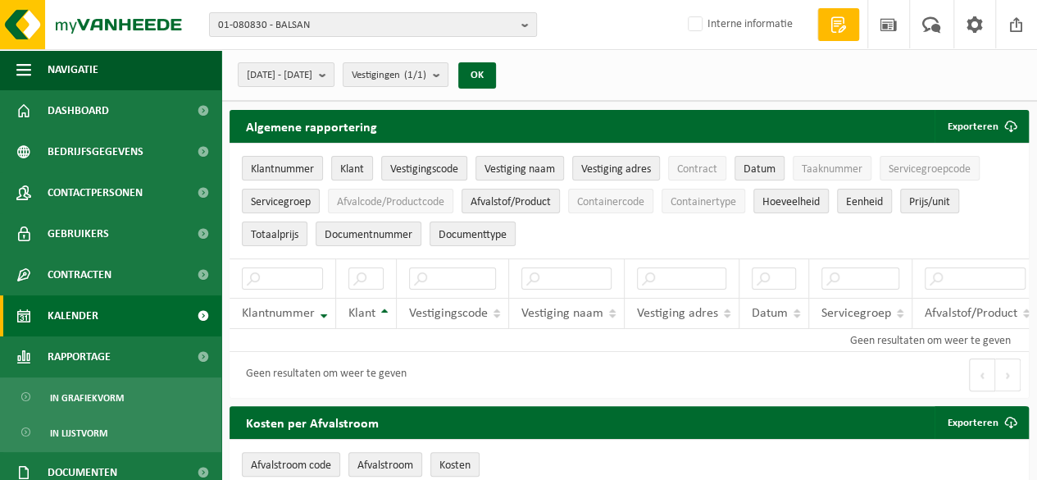
click at [154, 322] on link "Kalender" at bounding box center [110, 315] width 221 height 41
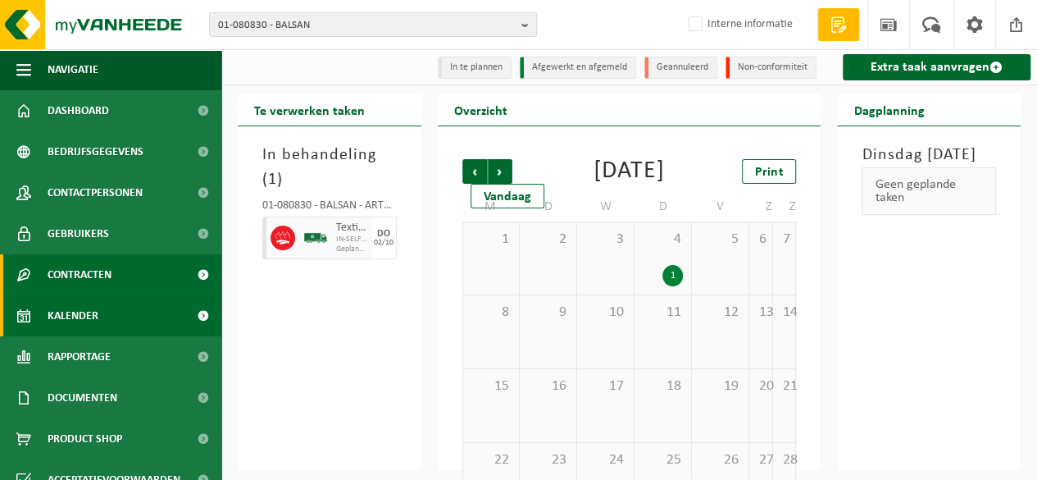
click at [159, 276] on link "Contracten" at bounding box center [110, 274] width 221 height 41
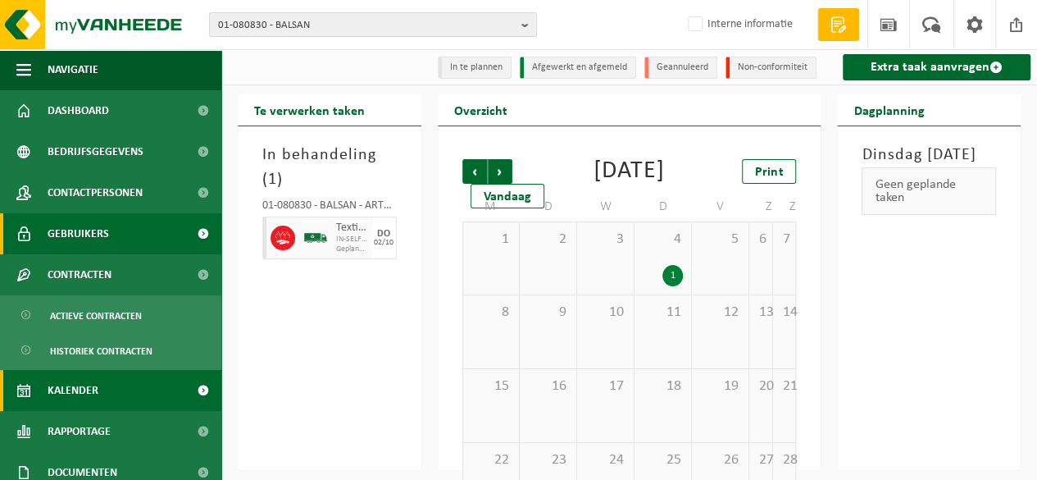
click at [146, 240] on link "Gebruikers" at bounding box center [110, 233] width 221 height 41
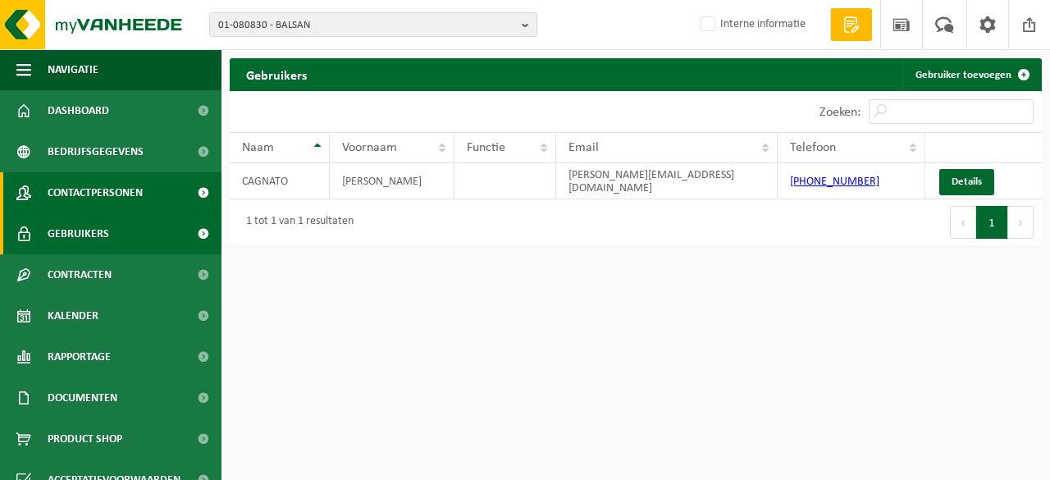
click at [145, 194] on link "Contactpersonen" at bounding box center [110, 192] width 221 height 41
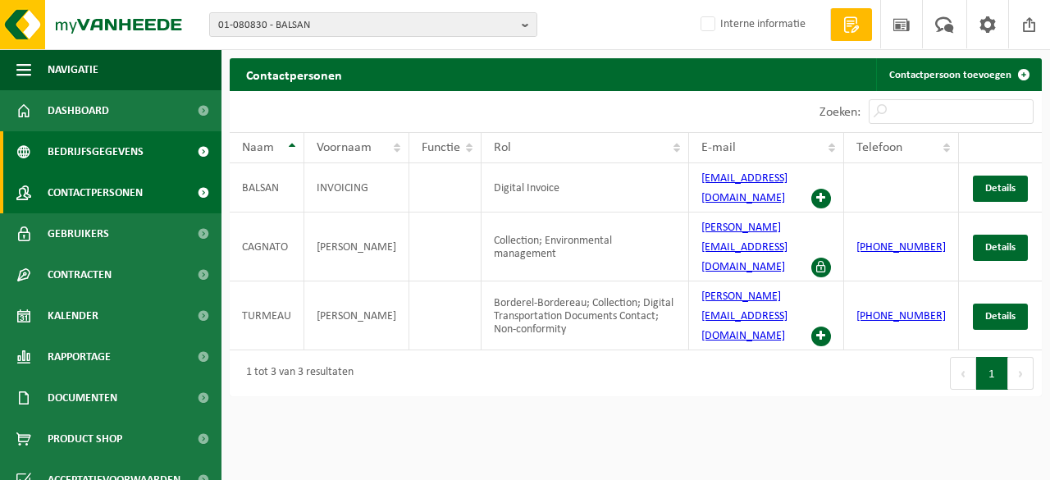
click at [154, 155] on link "Bedrijfsgegevens" at bounding box center [110, 151] width 221 height 41
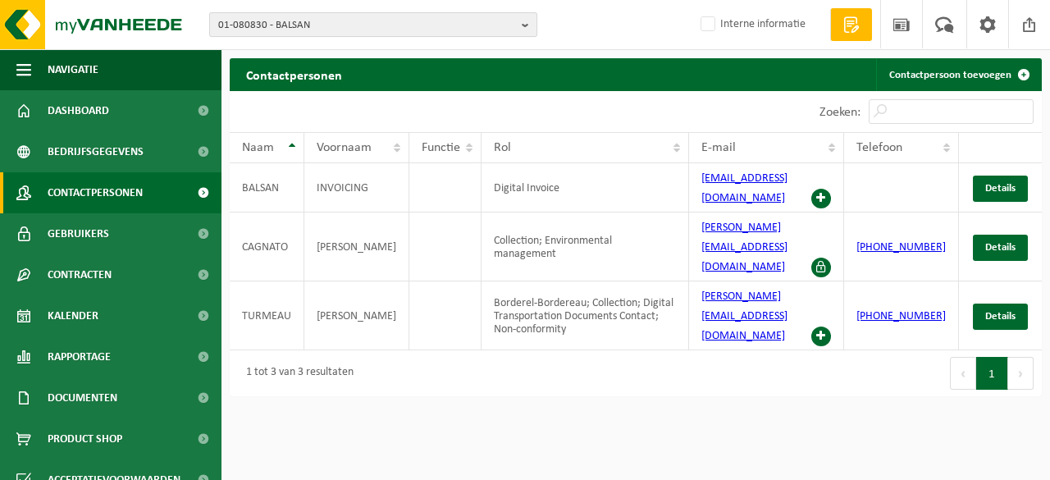
click at [285, 16] on span "01-080830 - BALSAN" at bounding box center [366, 25] width 297 height 25
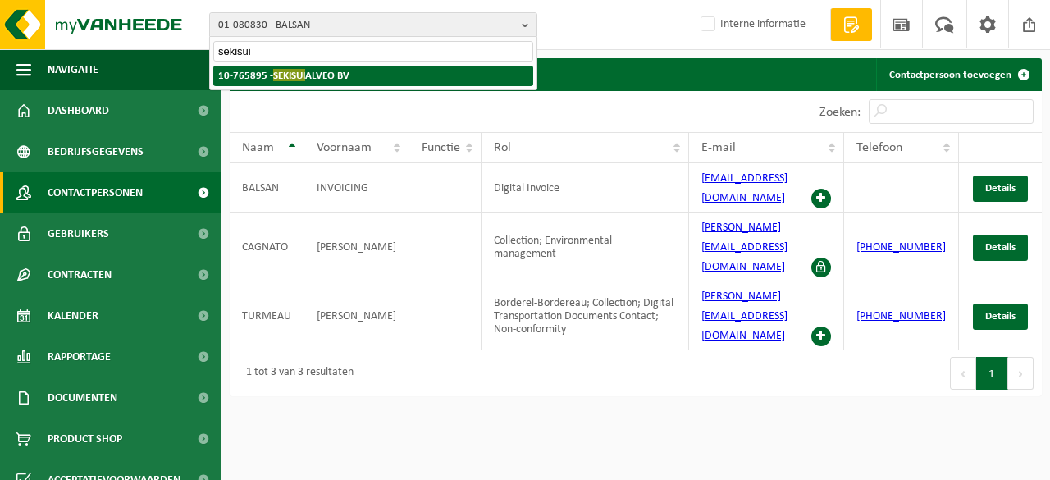
type input "sekisui"
click at [324, 70] on strong "10-765895 - SEKISUI ALVEO BV" at bounding box center [283, 75] width 131 height 12
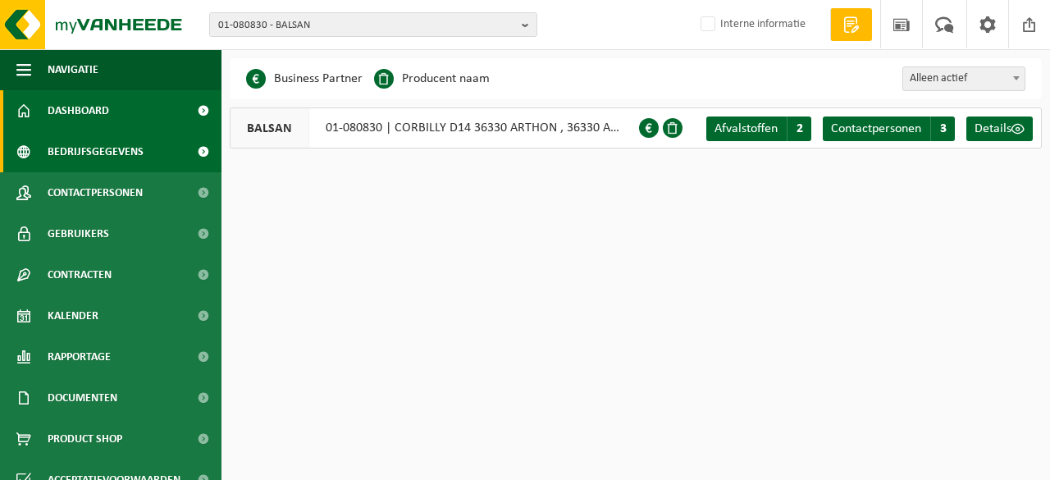
click at [143, 111] on link "Dashboard" at bounding box center [110, 110] width 221 height 41
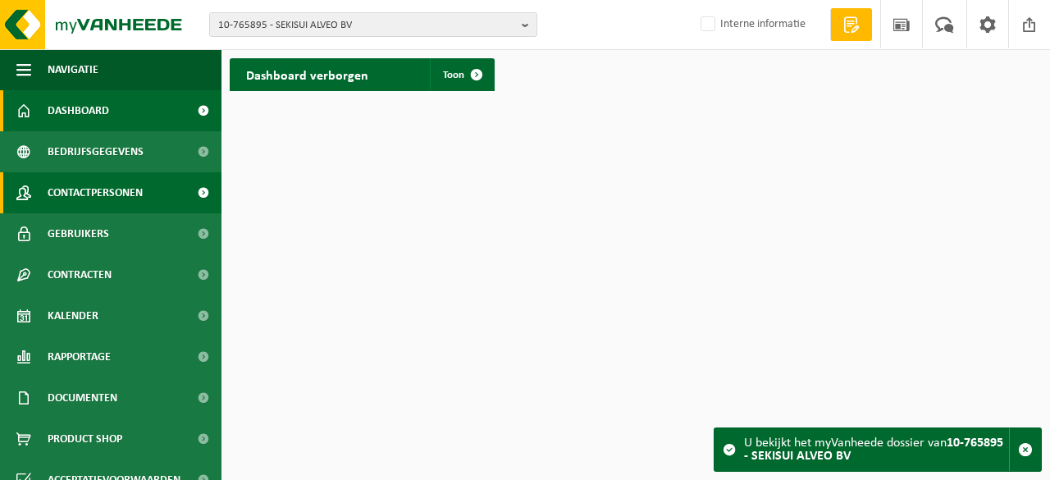
click at [146, 188] on link "Contactpersonen" at bounding box center [110, 192] width 221 height 41
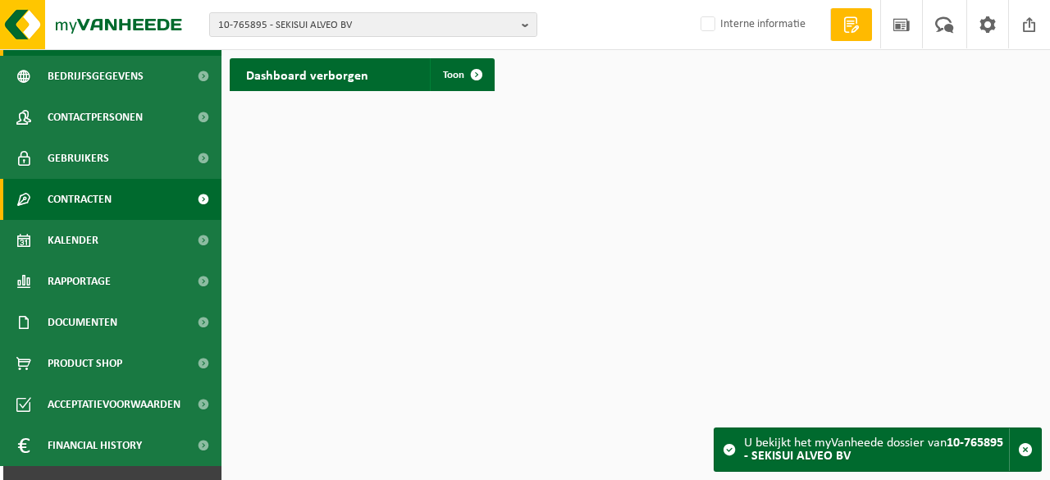
scroll to position [102, 0]
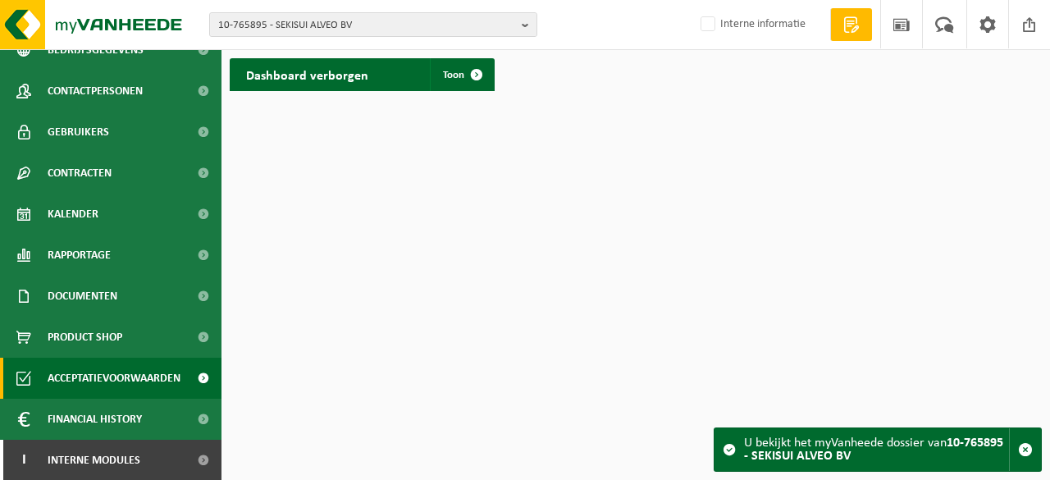
click at [128, 383] on span "Acceptatievoorwaarden" at bounding box center [114, 378] width 133 height 41
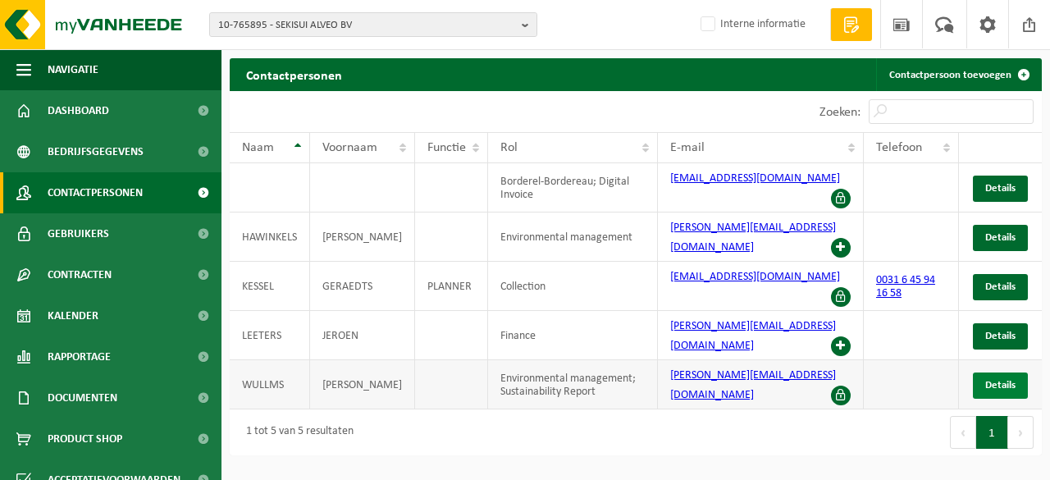
click at [1002, 380] on span "Details" at bounding box center [1000, 385] width 30 height 11
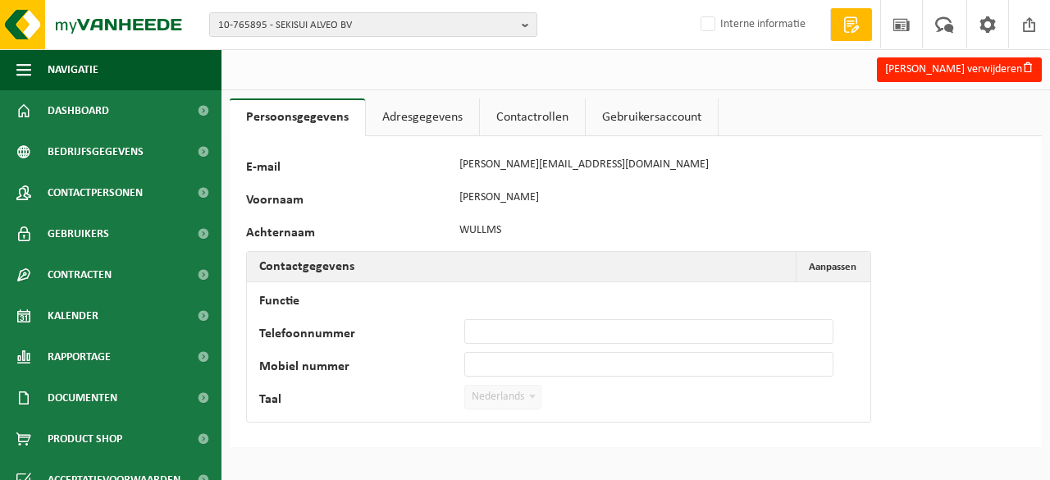
click at [516, 116] on link "Contactrollen" at bounding box center [532, 117] width 105 height 38
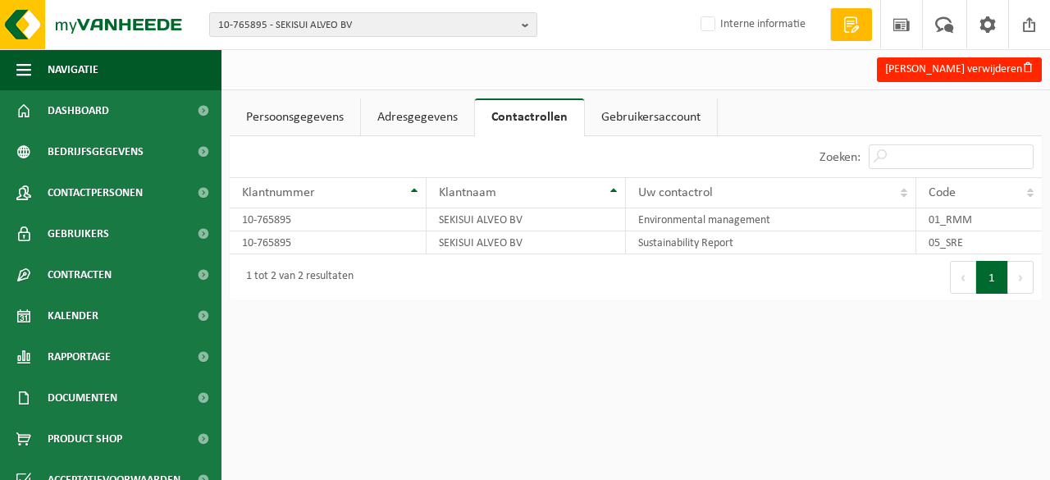
click at [417, 119] on link "Adresgegevens" at bounding box center [417, 117] width 113 height 38
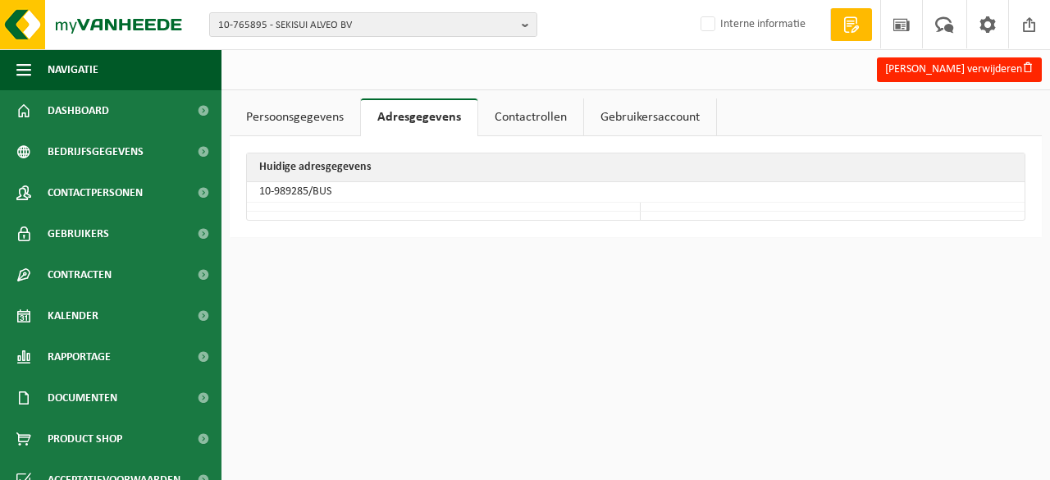
click at [551, 119] on link "Contactrollen" at bounding box center [530, 117] width 105 height 38
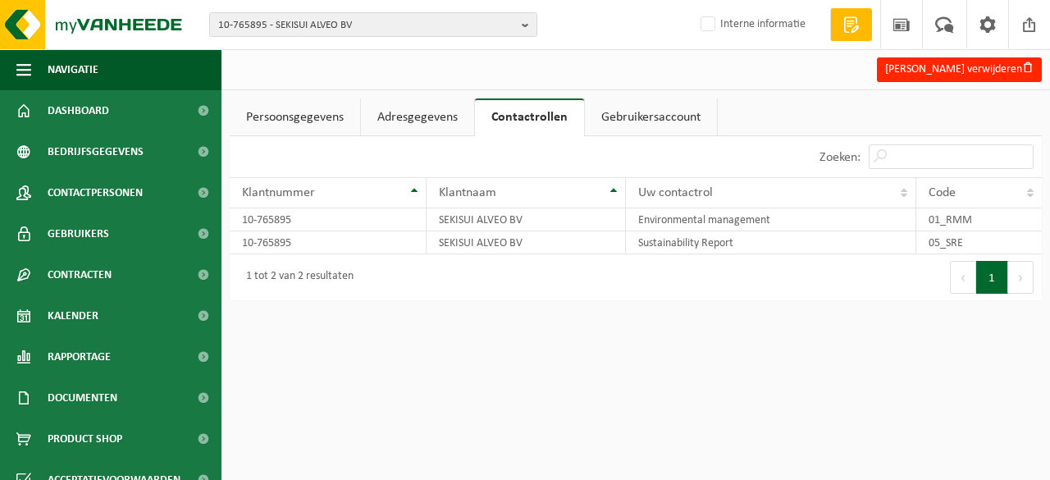
click at [630, 123] on link "Gebruikersaccount" at bounding box center [651, 117] width 132 height 38
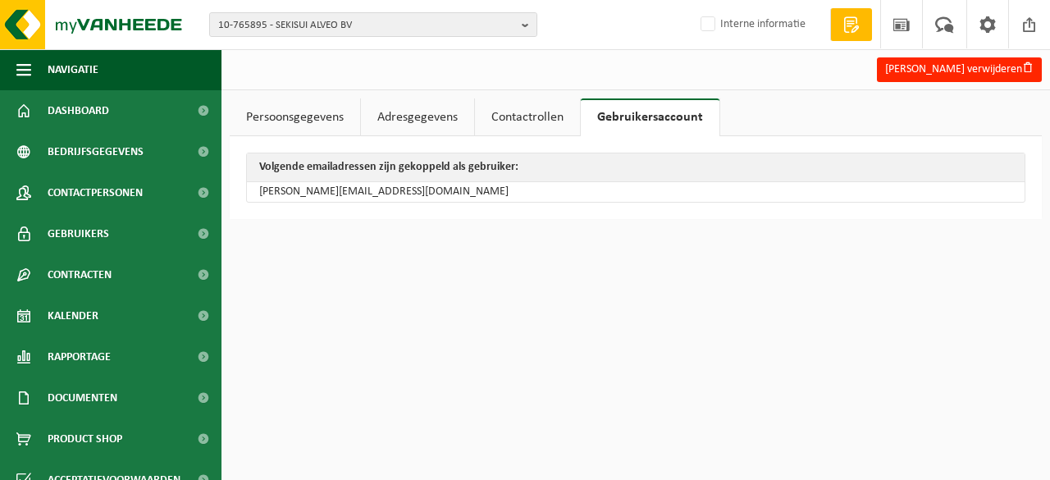
click at [330, 116] on link "Persoonsgegevens" at bounding box center [295, 117] width 130 height 38
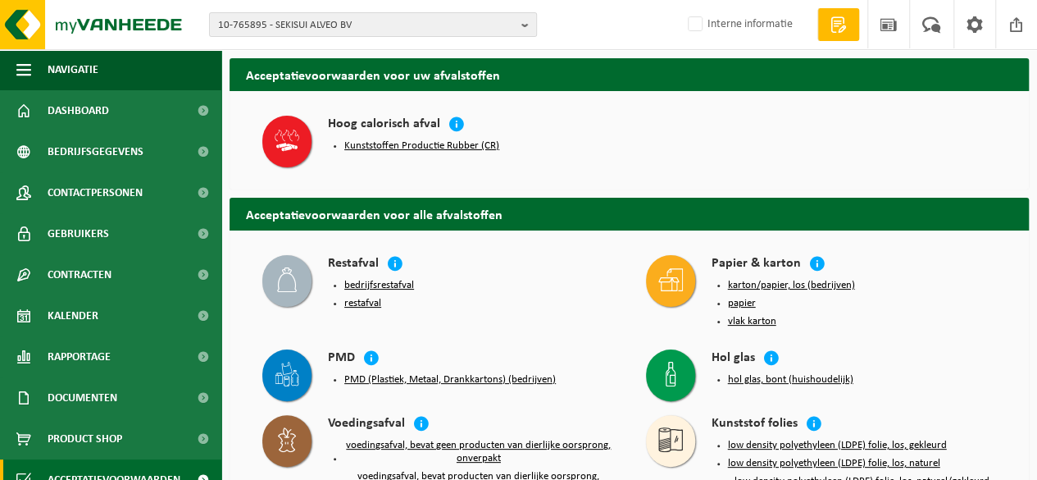
click at [128, 380] on link "Documenten" at bounding box center [110, 397] width 221 height 41
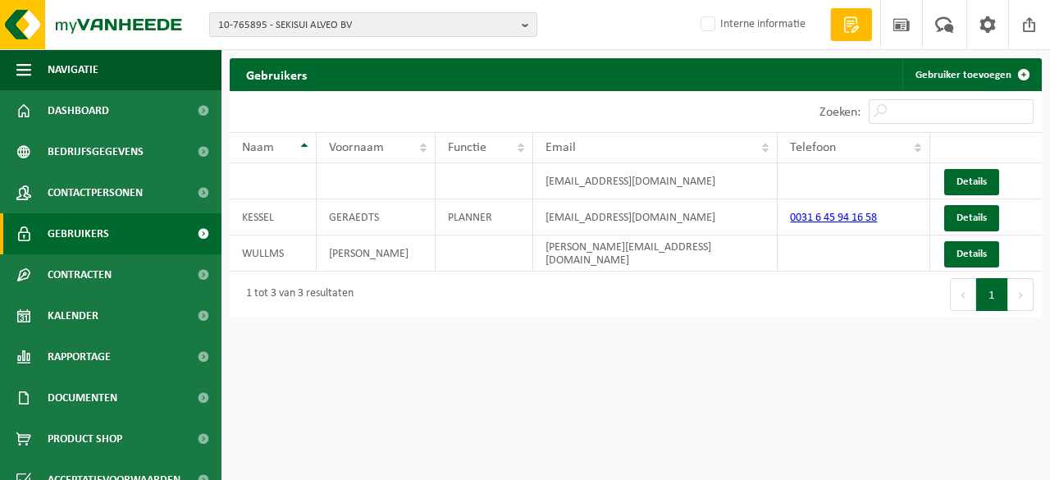
click at [97, 240] on span "Gebruikers" at bounding box center [78, 233] width 61 height 41
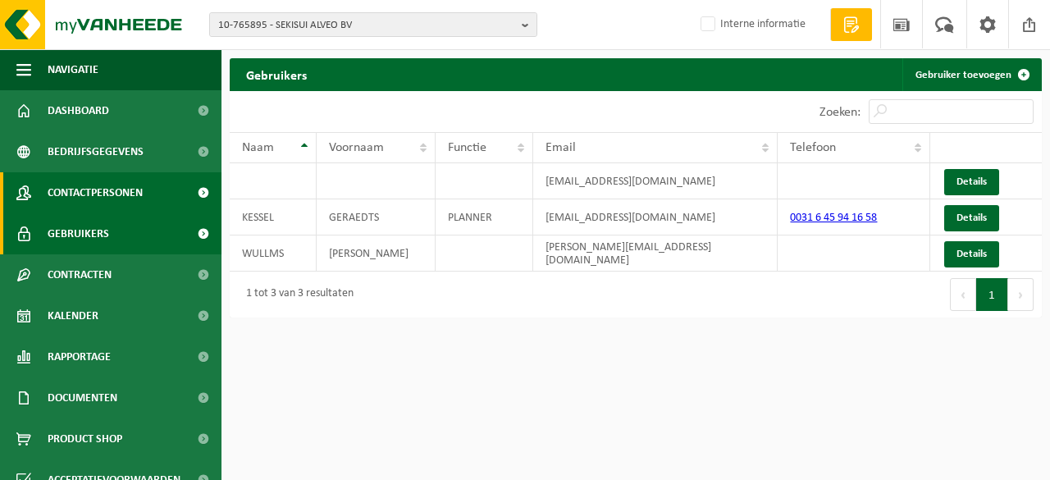
click at [105, 201] on span "Contactpersonen" at bounding box center [95, 192] width 95 height 41
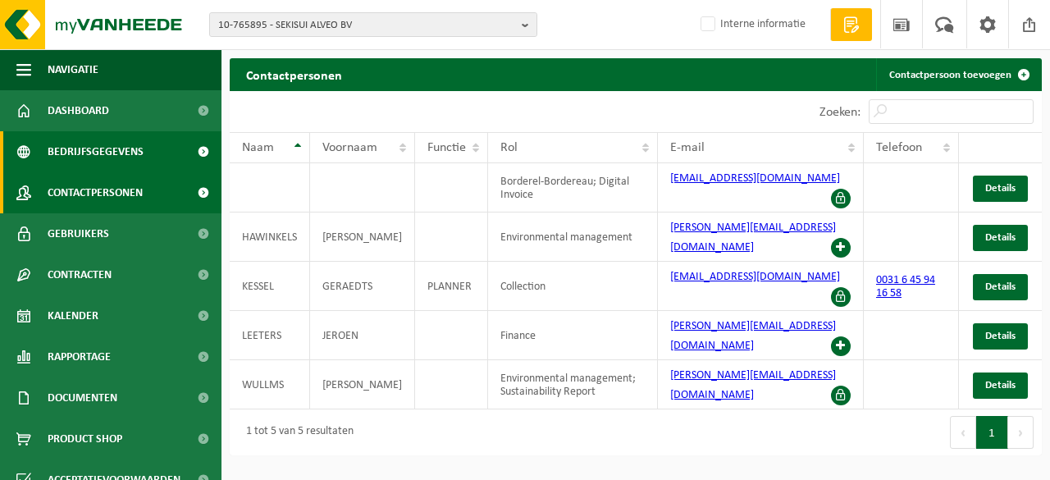
click at [98, 162] on span "Bedrijfsgegevens" at bounding box center [96, 151] width 96 height 41
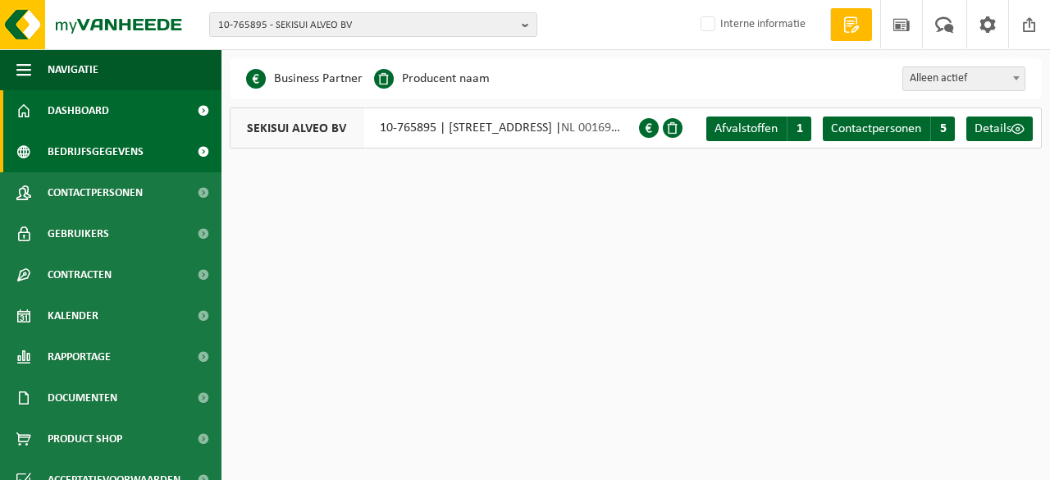
click at [116, 109] on link "Dashboard" at bounding box center [110, 110] width 221 height 41
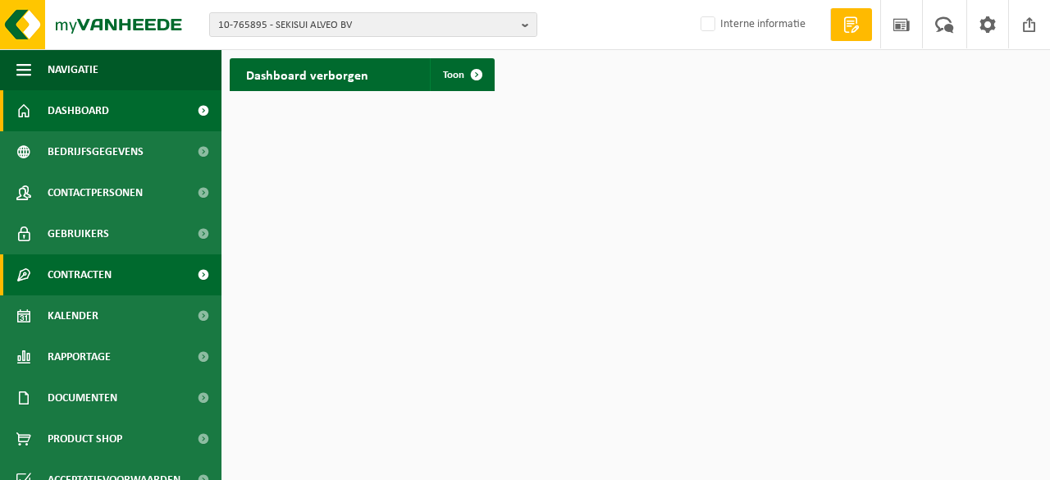
click at [112, 272] on span "Contracten" at bounding box center [80, 274] width 64 height 41
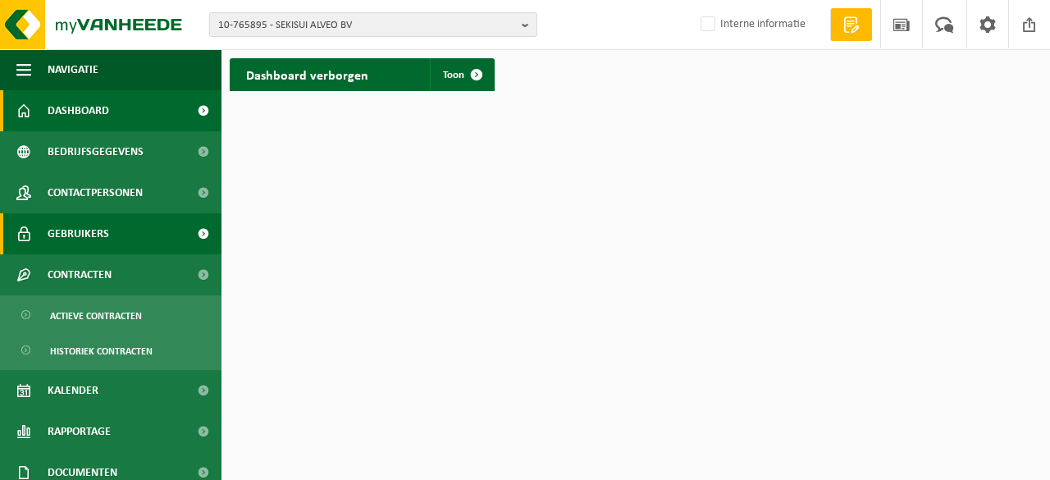
click at [153, 241] on link "Gebruikers" at bounding box center [110, 233] width 221 height 41
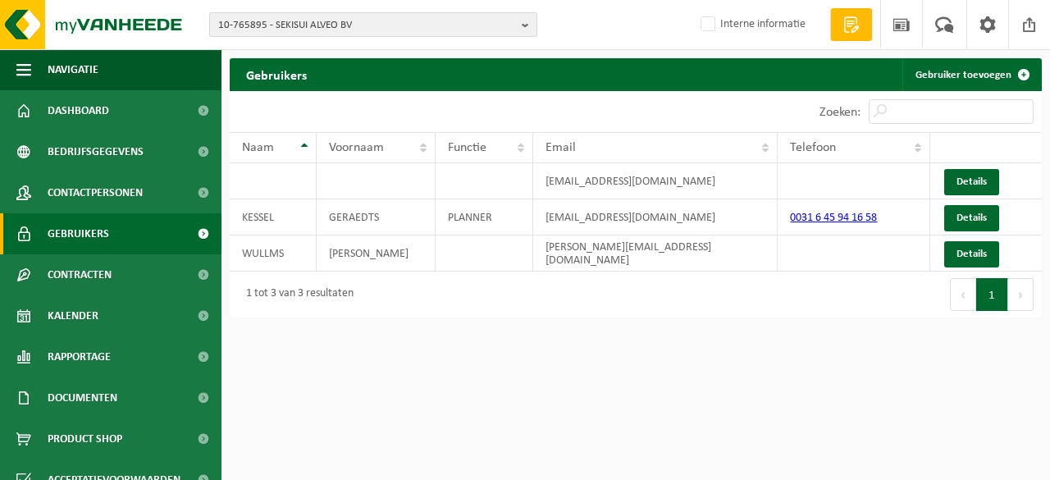
click at [312, 24] on span "10-765895 - SEKISUI ALVEO BV" at bounding box center [366, 25] width 297 height 25
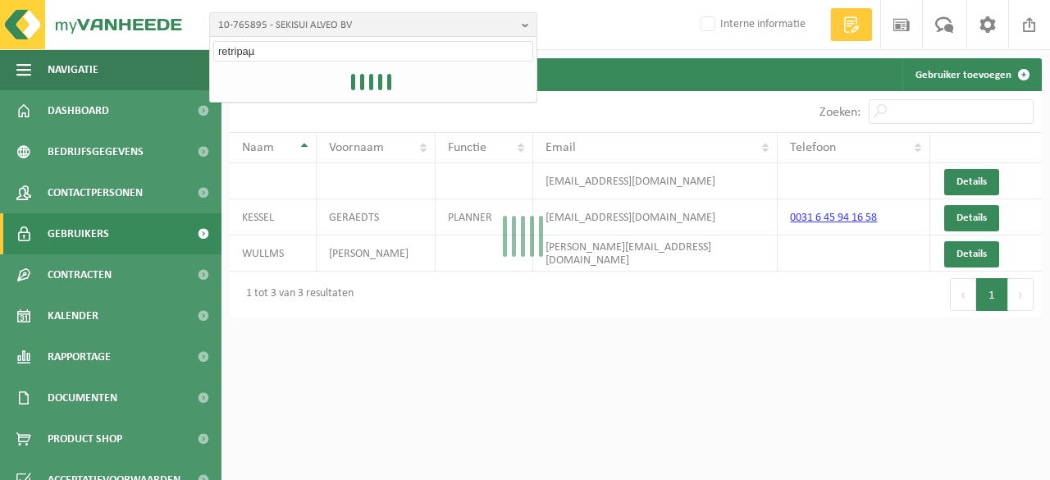
type input "retripaµ"
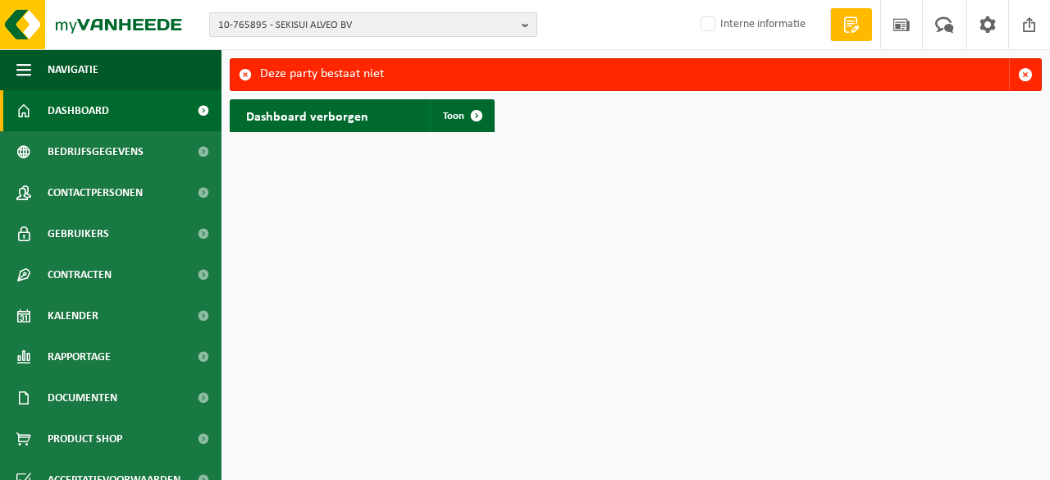
click at [343, 20] on span "10-765895 - SEKISUI ALVEO BV" at bounding box center [366, 25] width 297 height 25
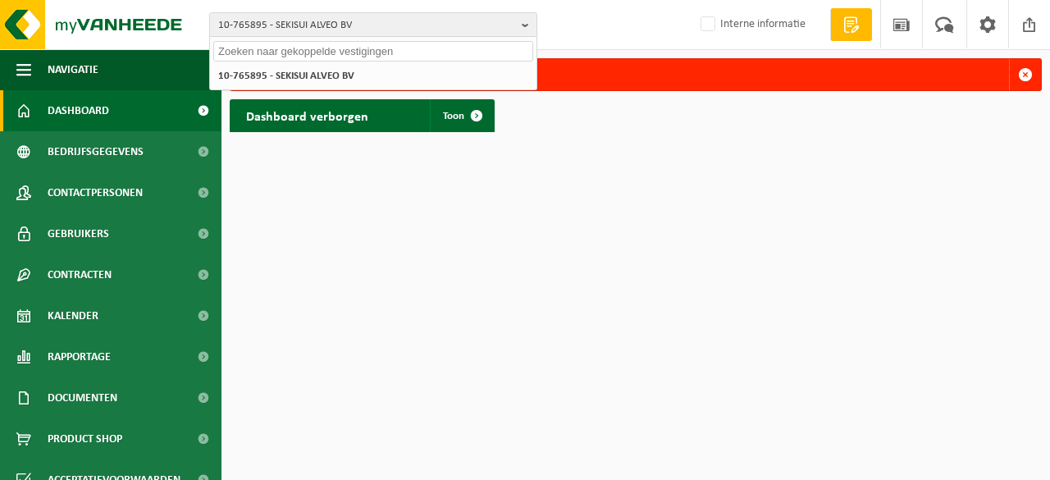
click at [338, 45] on input "text" at bounding box center [373, 51] width 320 height 20
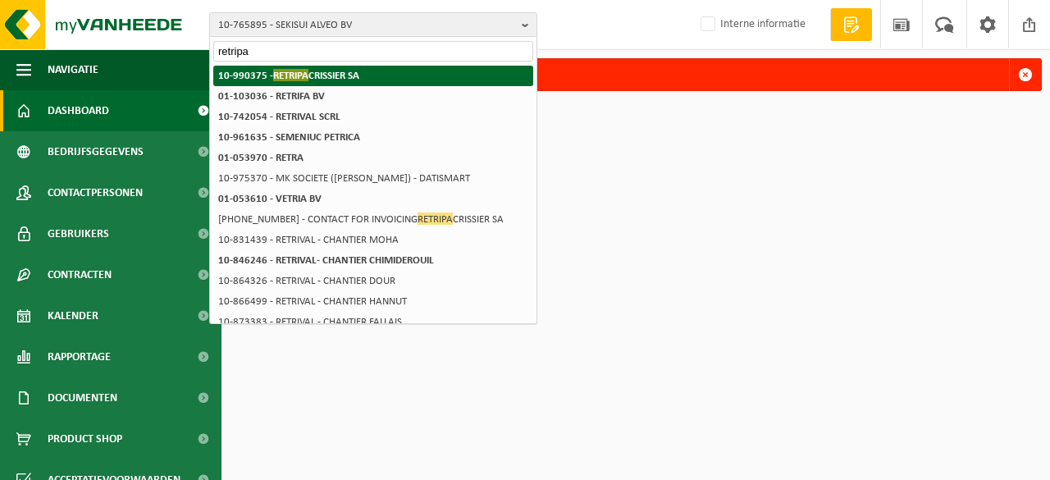
type input "retripa"
click at [353, 76] on strong "10-990375 - RETRIPA CRISSIER SA" at bounding box center [288, 75] width 141 height 12
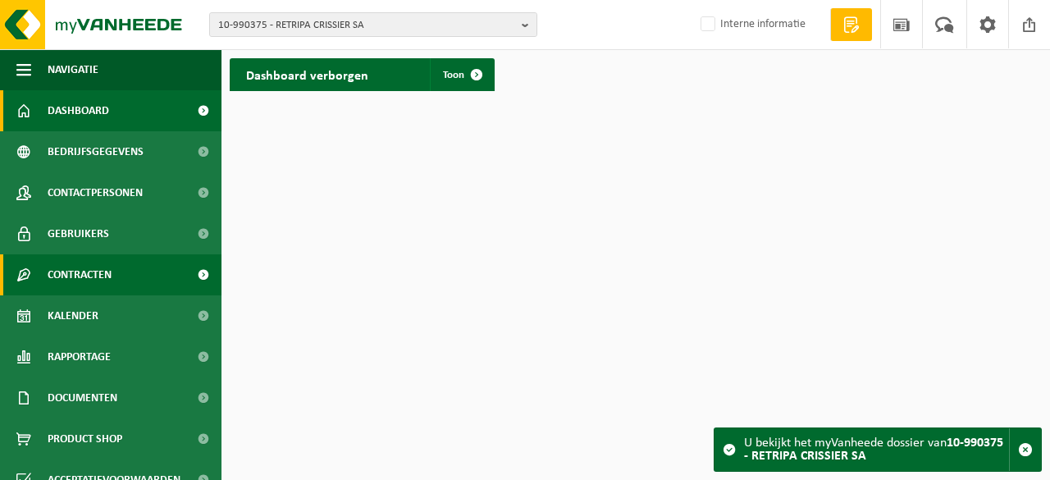
click at [120, 286] on link "Contracten" at bounding box center [110, 274] width 221 height 41
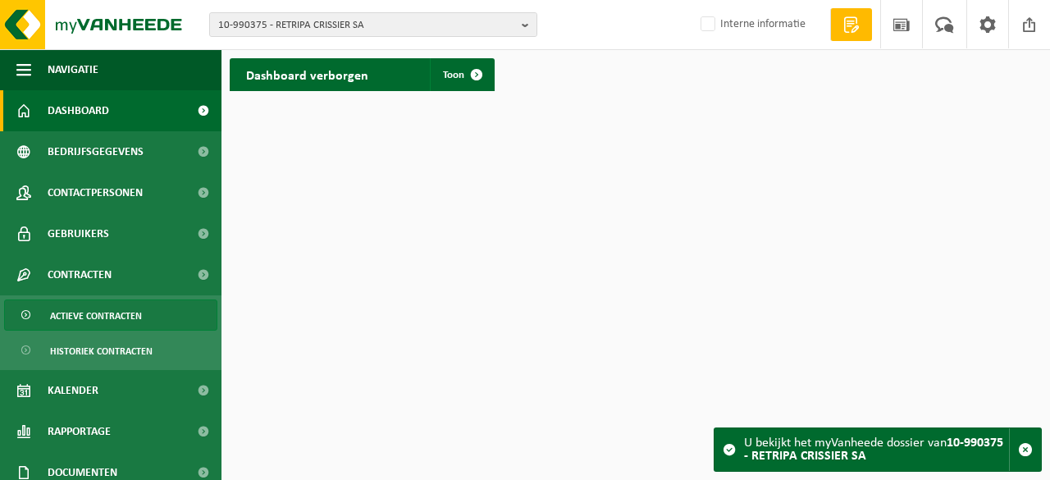
click at [121, 312] on span "Actieve contracten" at bounding box center [96, 315] width 92 height 31
